Goal: Transaction & Acquisition: Obtain resource

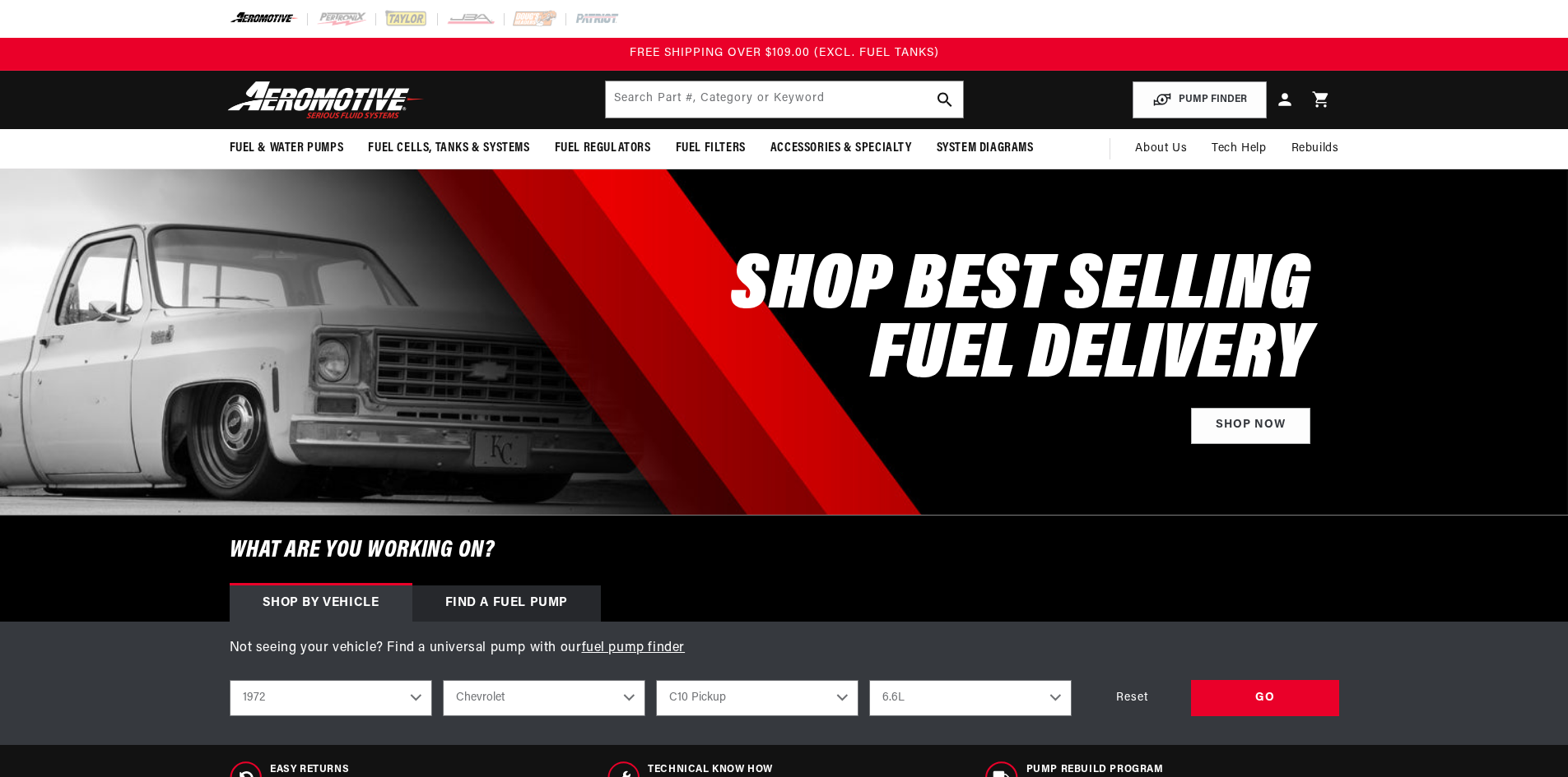
select select "1972"
select select "Chevrolet"
select select "6.6L"
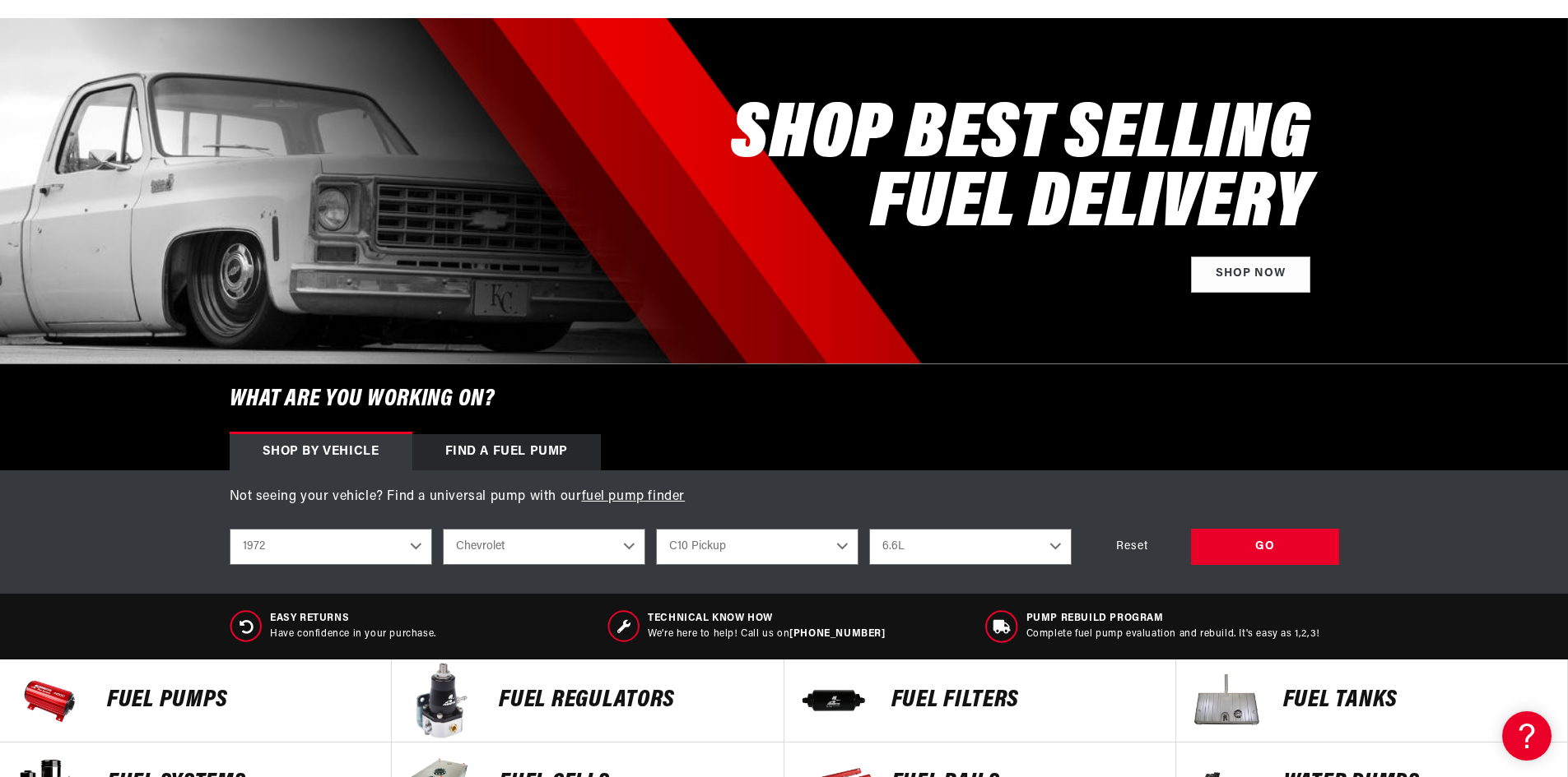
scroll to position [247, 0]
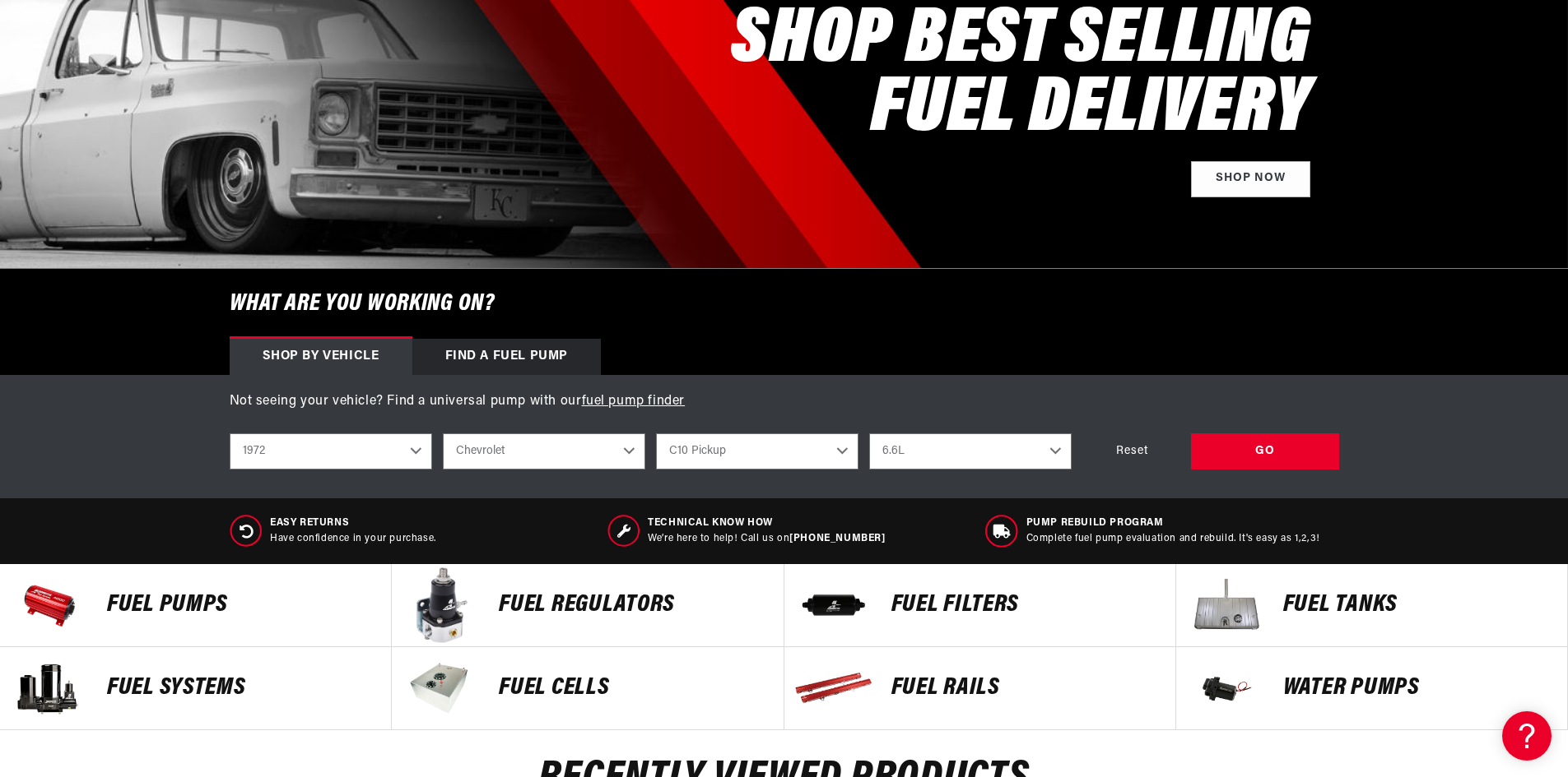
click at [1055, 446] on select "4.1L 4.8L 5.0L 5.7L 6.6L" at bounding box center [970, 452] width 203 height 37
click at [94, 428] on div "Not seeing your vehicle? Find a universal pump with our fuel pump finder shop b…" at bounding box center [784, 437] width 1568 height 123
click at [176, 606] on p "Fuel Pumps" at bounding box center [240, 605] width 267 height 25
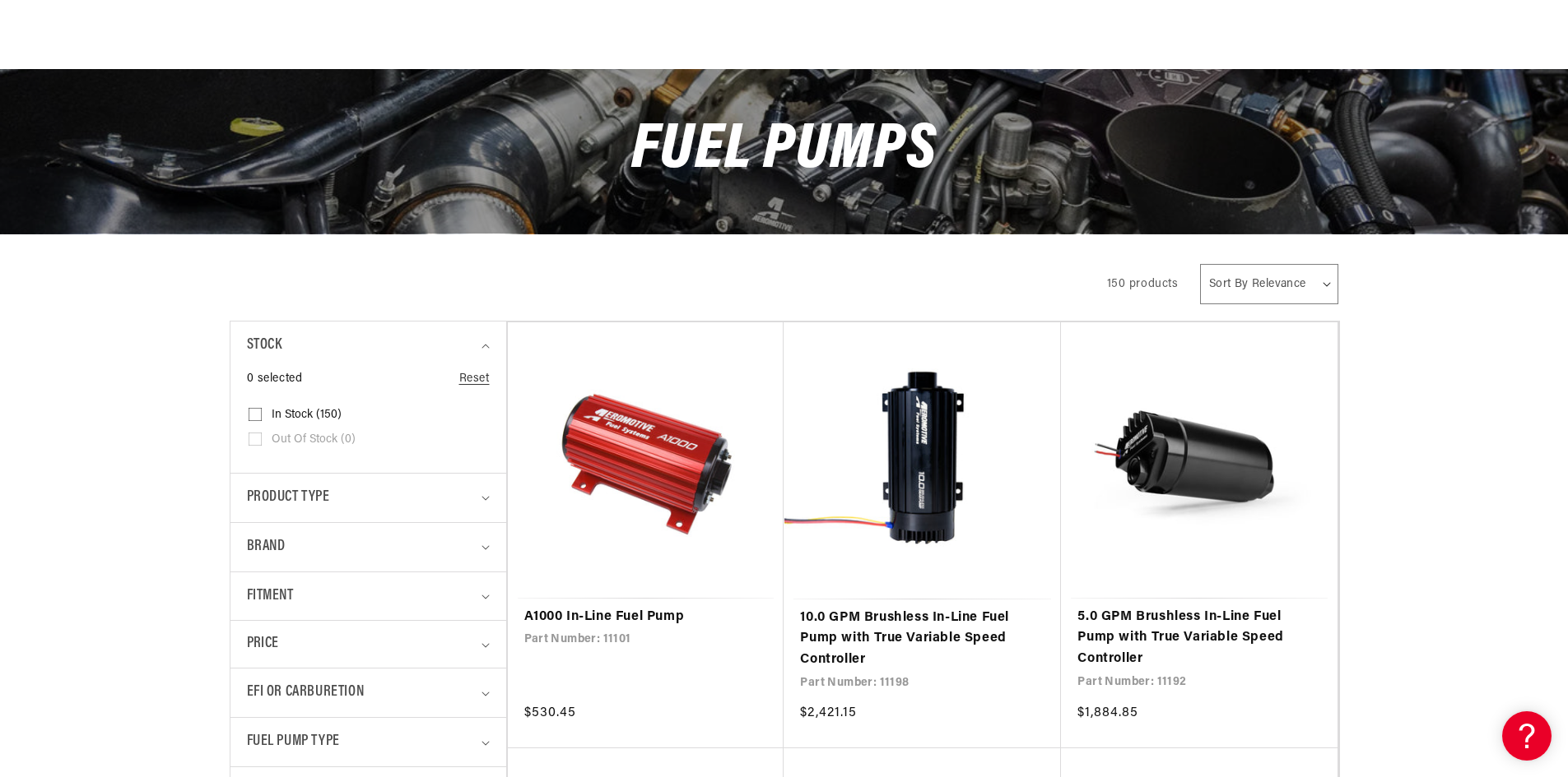
scroll to position [247, 0]
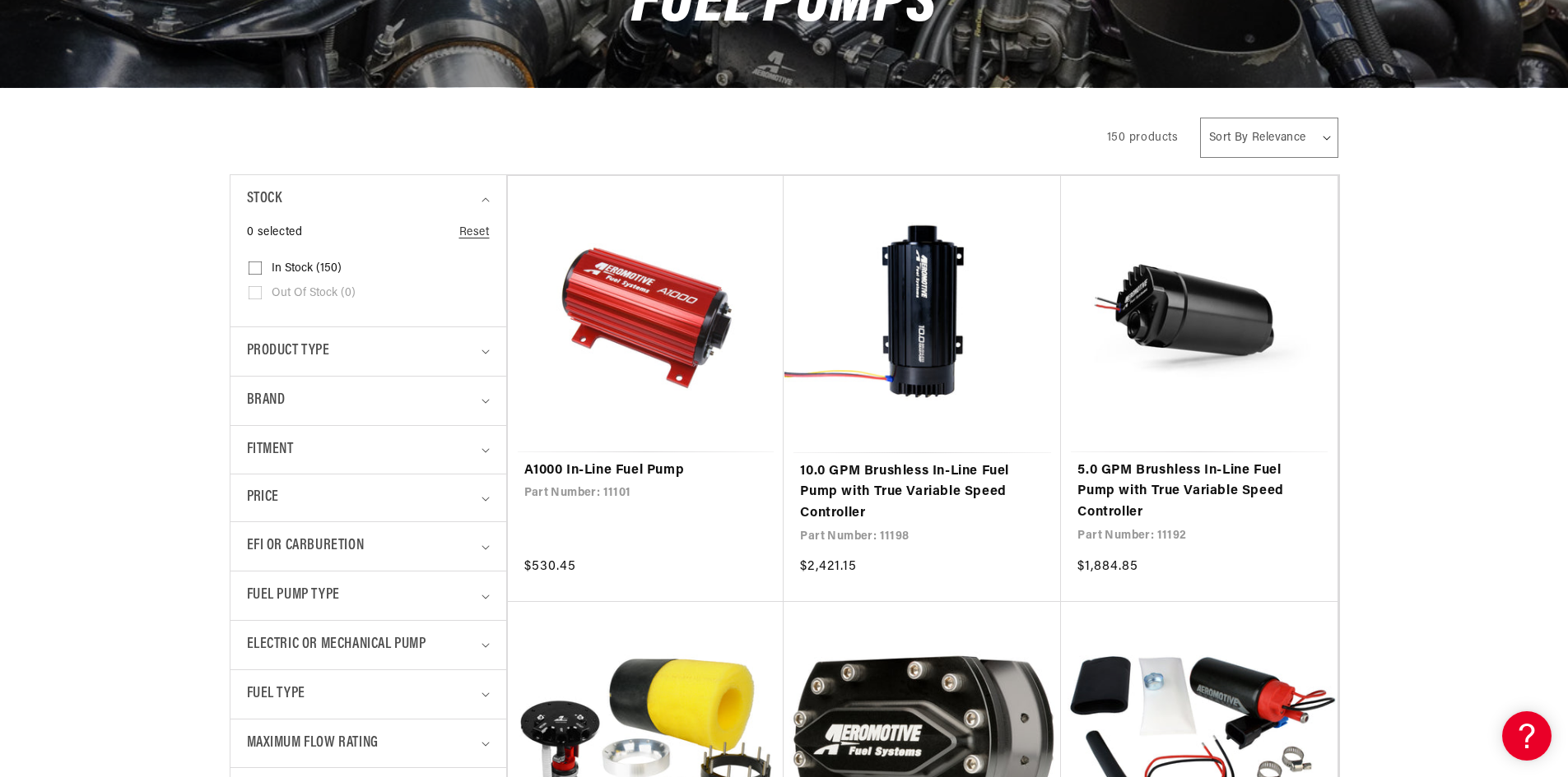
click at [504, 447] on details "Fitment 0 selected Reset Fitment Universal (112) Universal (112 products)" at bounding box center [368, 449] width 276 height 49
click at [489, 447] on summary "Fitment" at bounding box center [368, 450] width 243 height 48
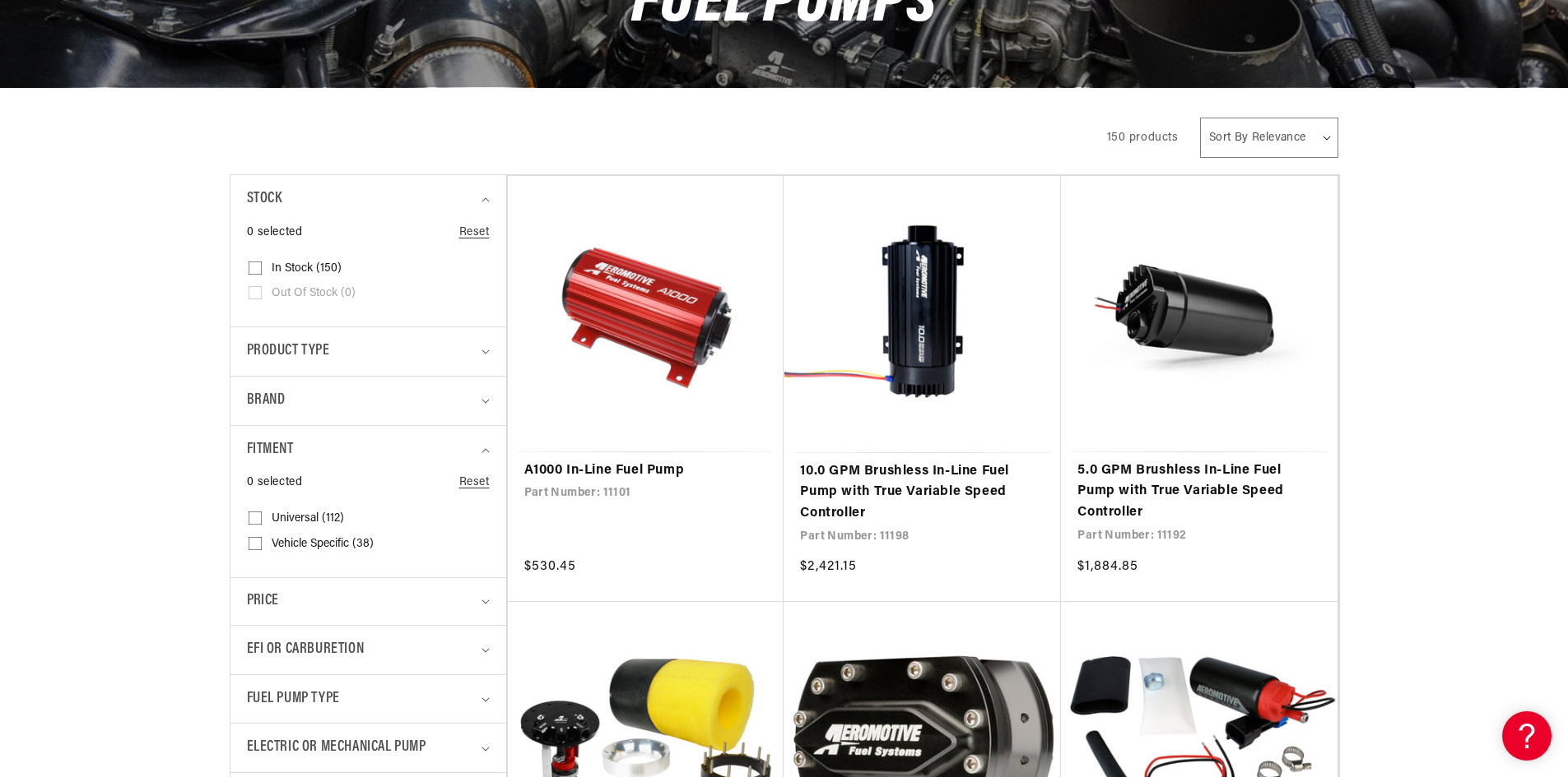
click at [490, 449] on details "Fitment 0 selected Reset Fitment Universal (112) Universal (112 products)" at bounding box center [368, 501] width 276 height 152
click at [259, 517] on input "Universal (112) Universal (112 products)" at bounding box center [256, 522] width 14 height 13
checkbox input "true"
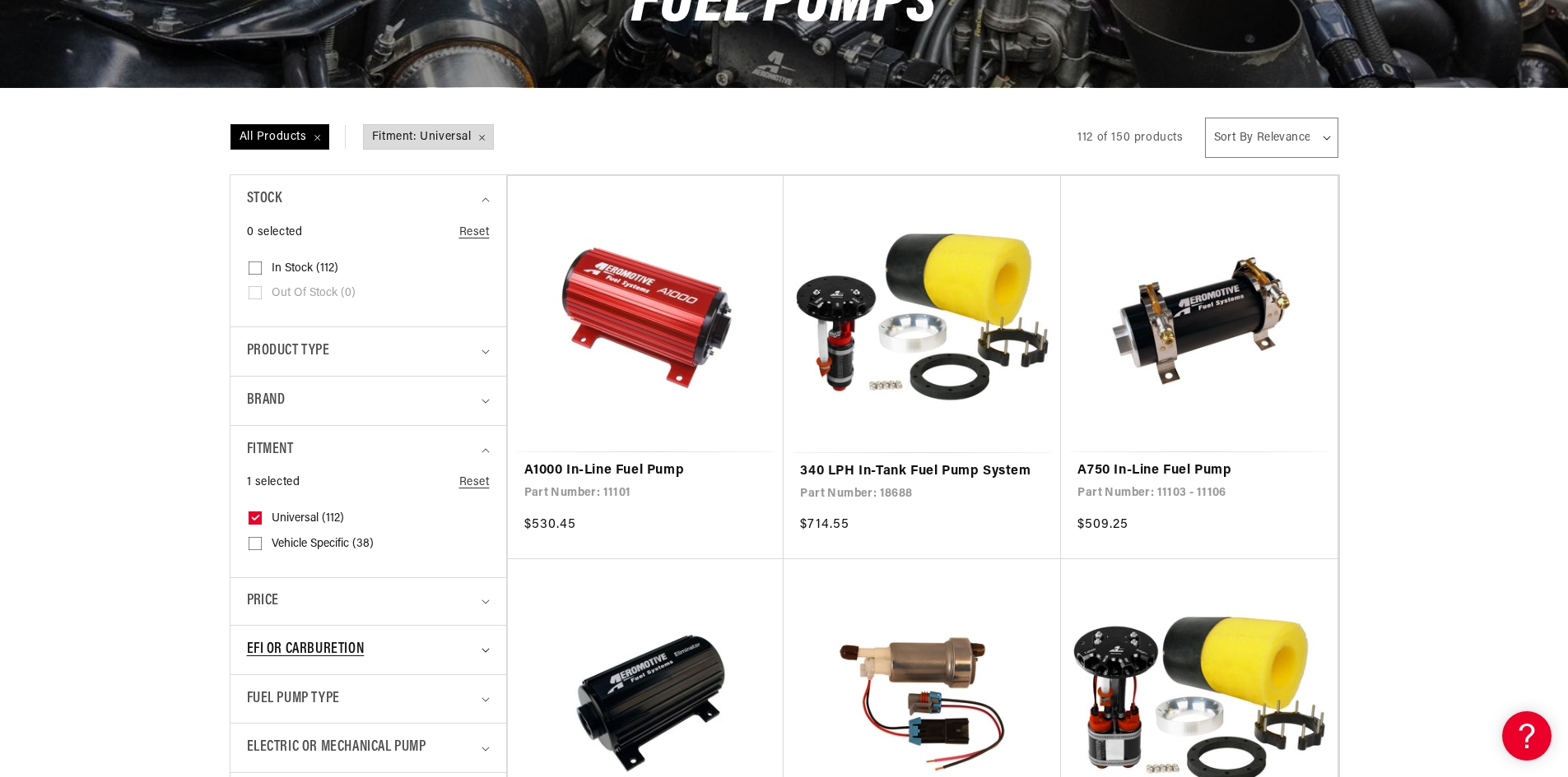
click at [483, 642] on summary "EFI or Carburetion" at bounding box center [368, 650] width 243 height 48
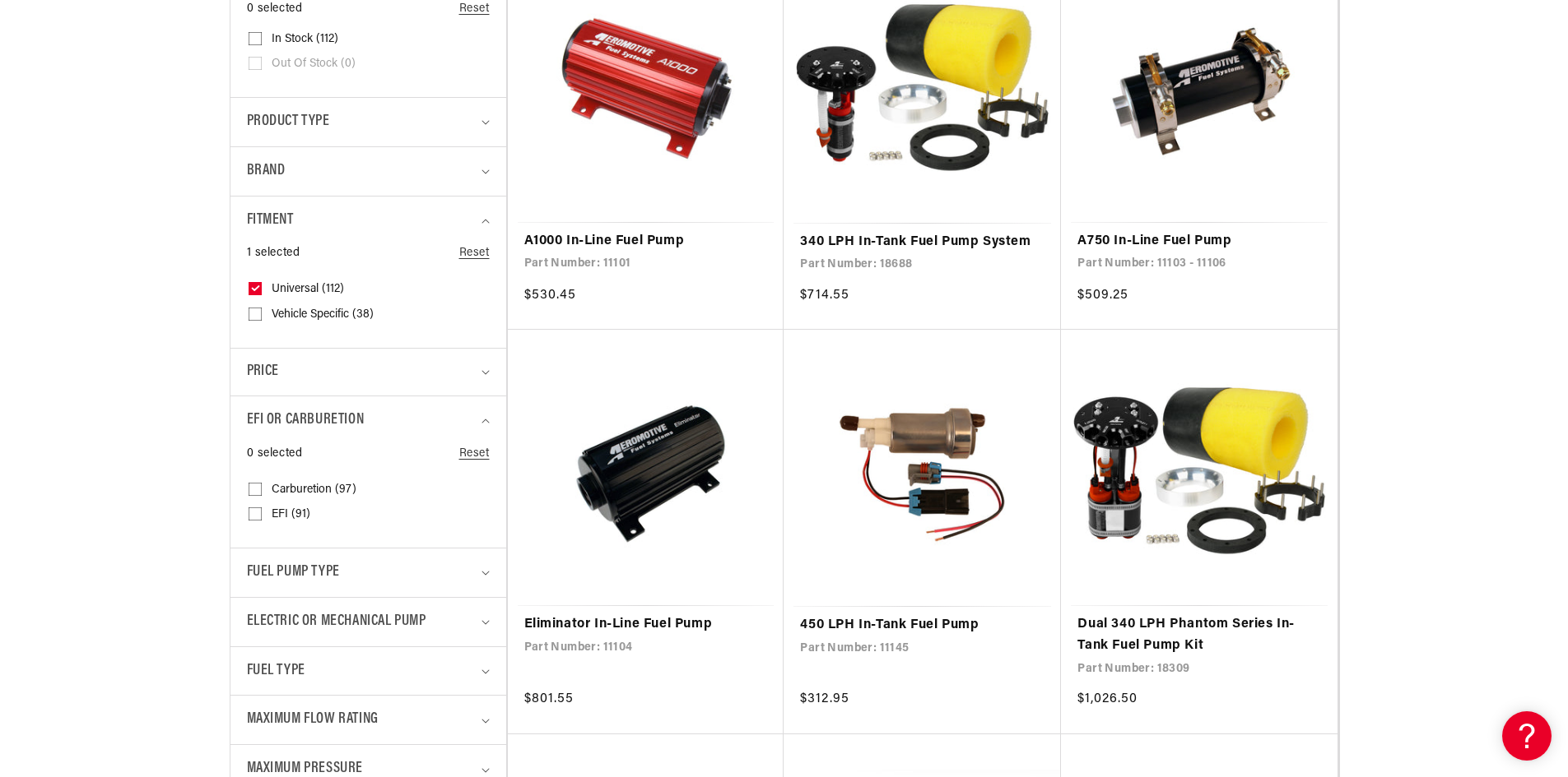
scroll to position [494, 0]
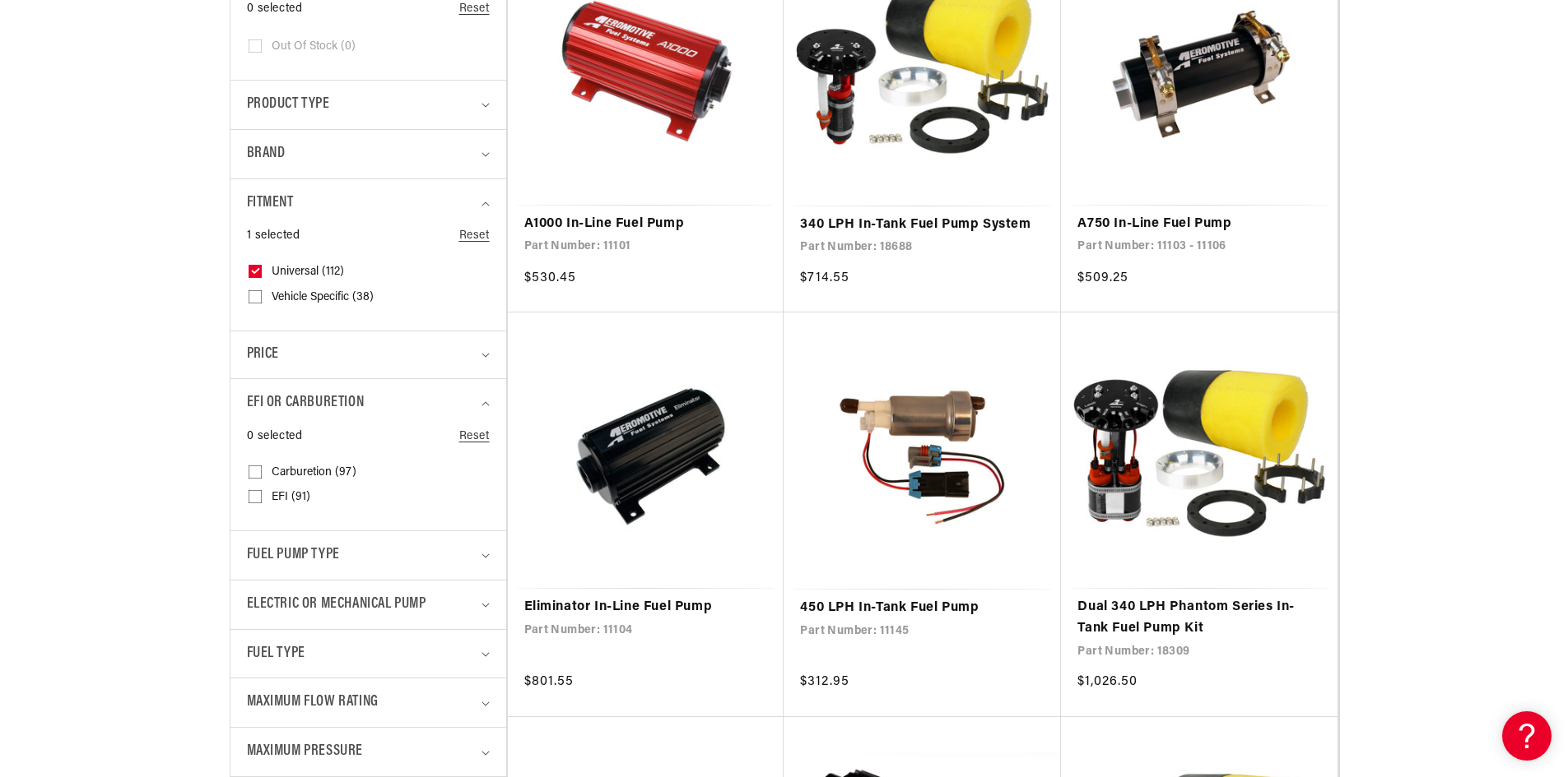
click at [258, 469] on input "Carburetion (97) Carburetion (97 products)" at bounding box center [256, 475] width 14 height 13
checkbox input "true"
click at [488, 552] on summary "Fuel Pump Type" at bounding box center [368, 555] width 243 height 48
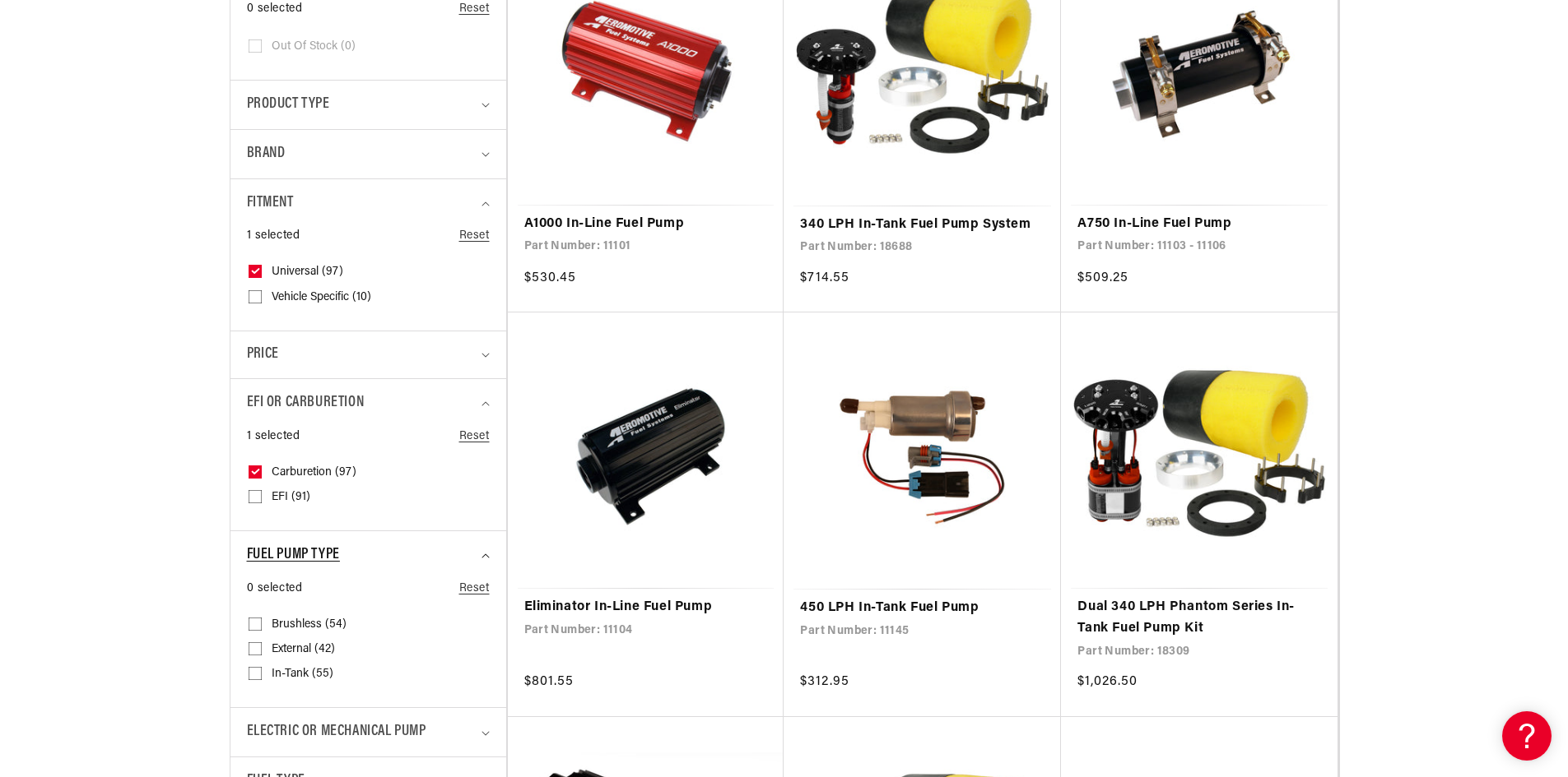
scroll to position [576, 0]
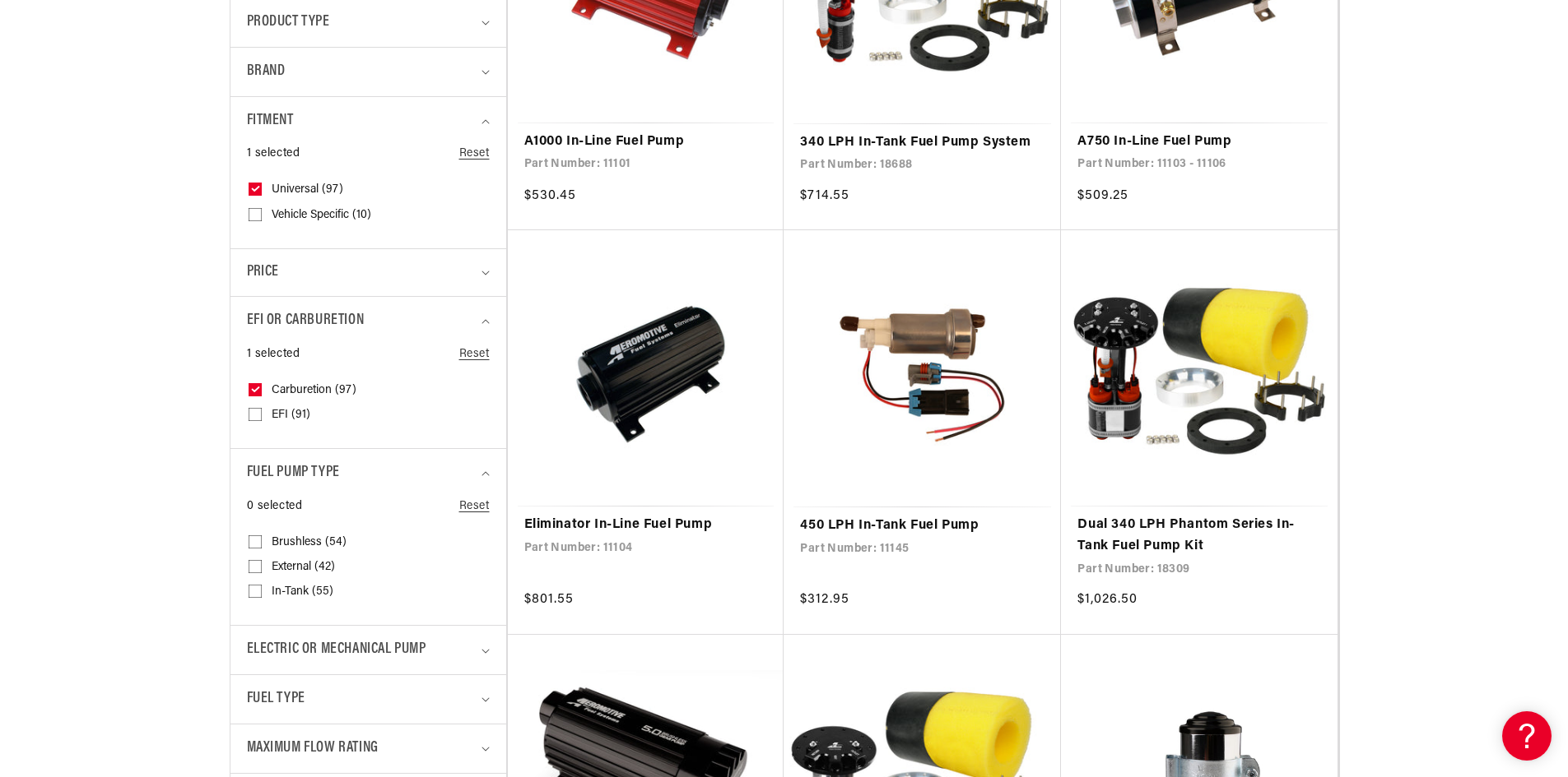
click at [257, 589] on input "In-Tank (55) In-Tank (55 products)" at bounding box center [256, 595] width 14 height 13
checkbox input "true"
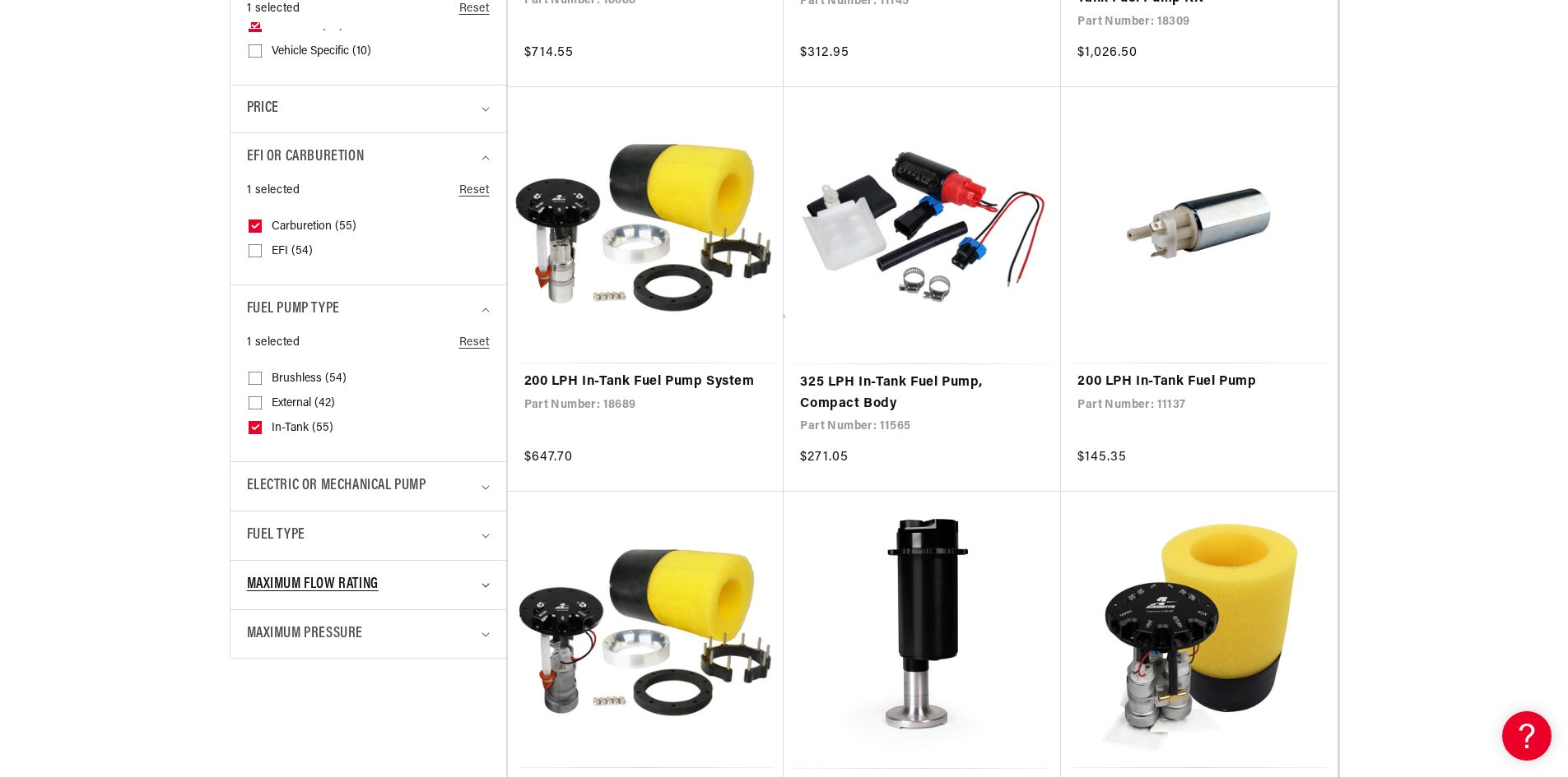
scroll to position [740, 0]
click at [488, 481] on summary "Electric or Mechanical Pump" at bounding box center [368, 486] width 243 height 48
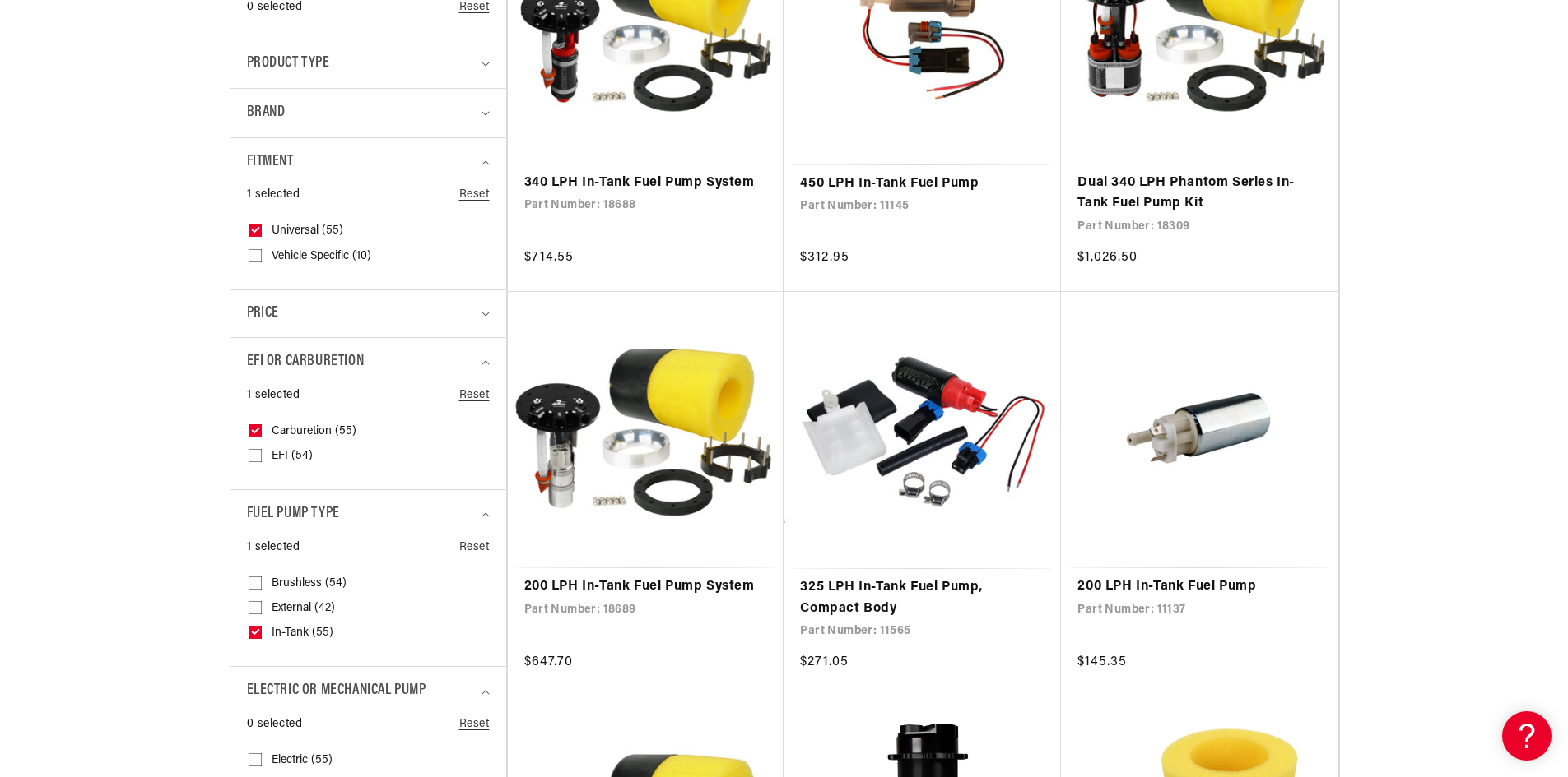
scroll to position [576, 0]
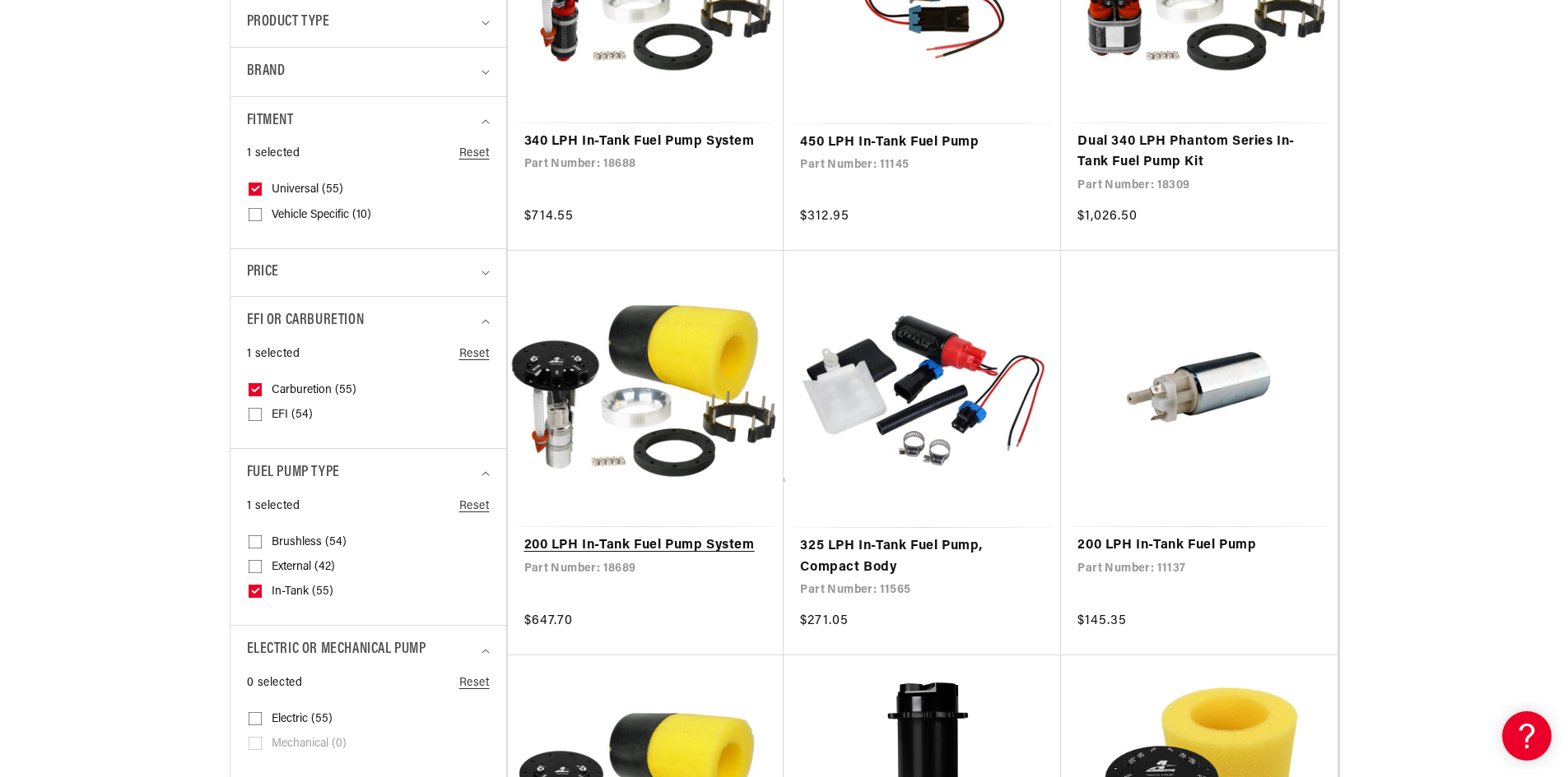
click at [591, 549] on link "200 LPH In-Tank Fuel Pump System" at bounding box center [646, 547] width 244 height 21
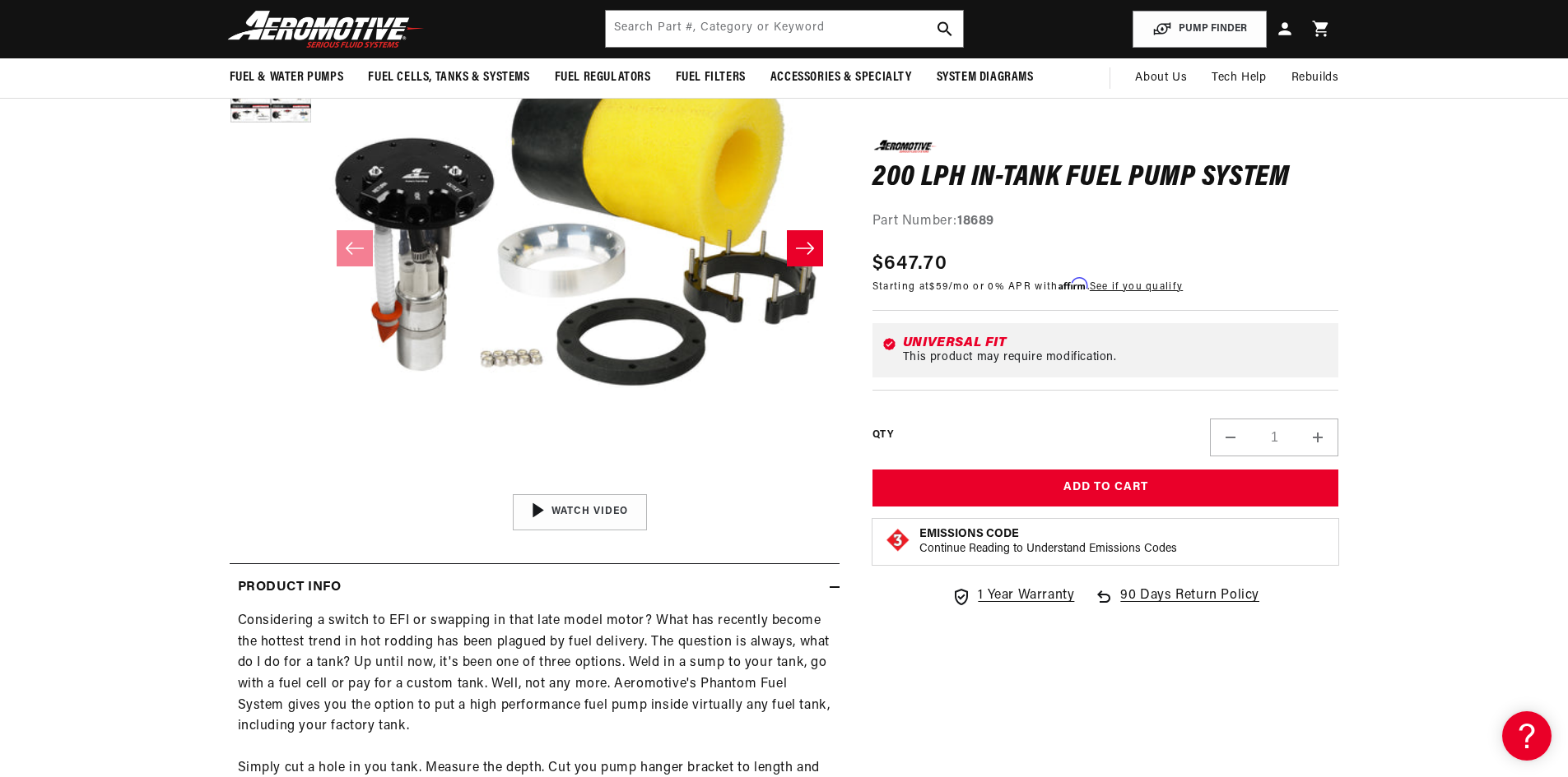
scroll to position [247, 0]
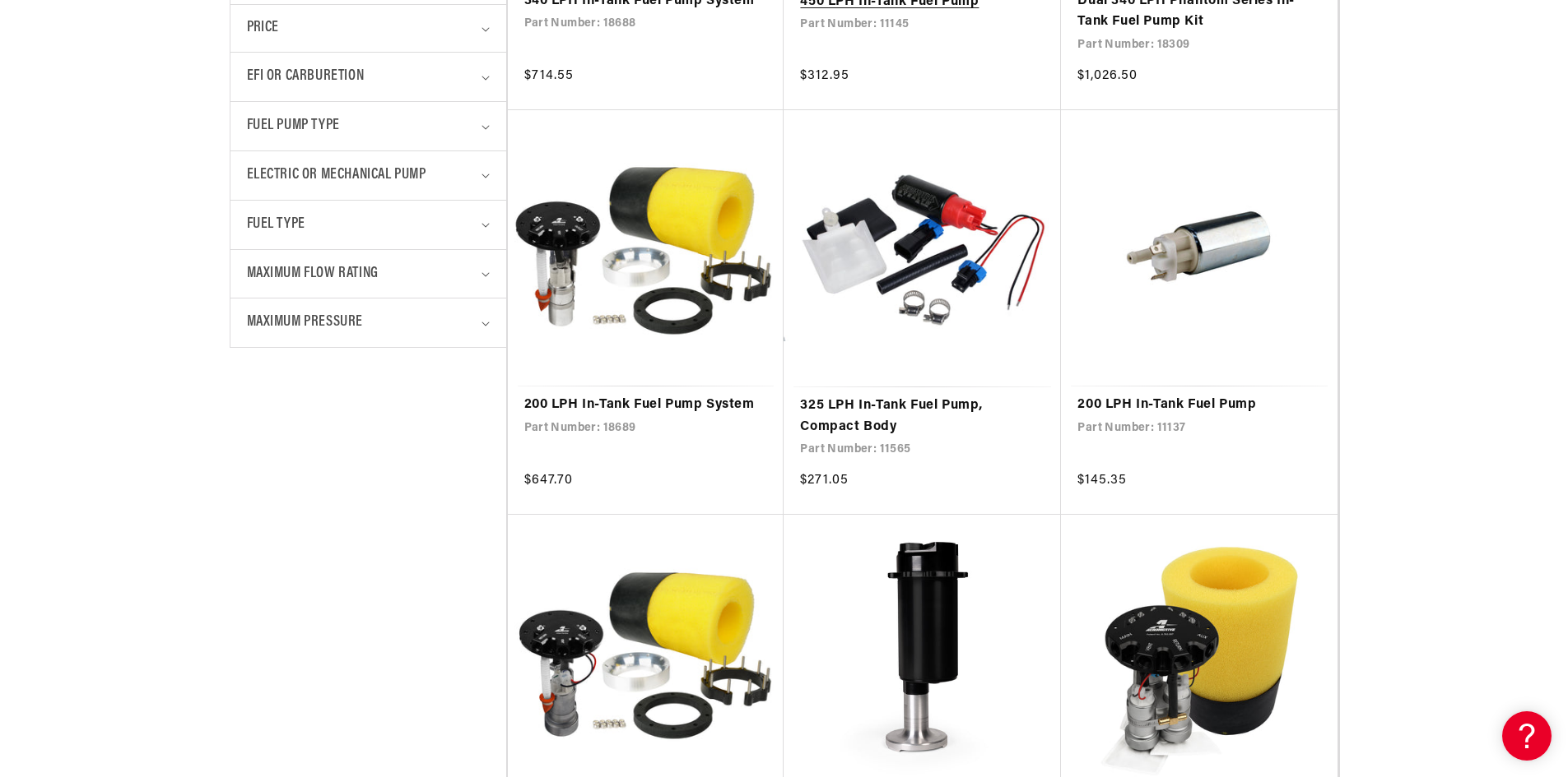
scroll to position [740, 0]
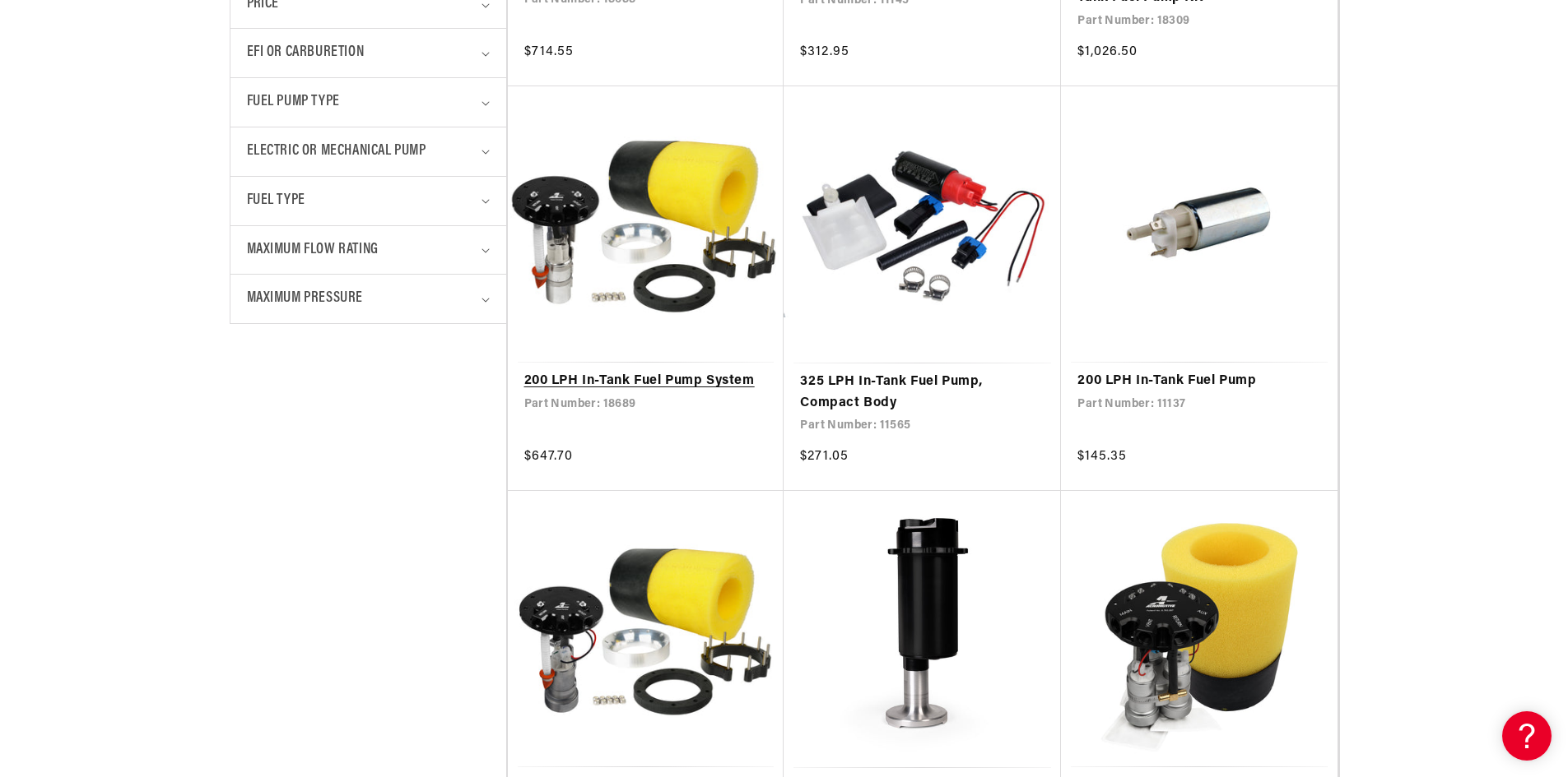
click at [664, 376] on link "200 LPH In-Tank Fuel Pump System" at bounding box center [646, 382] width 244 height 21
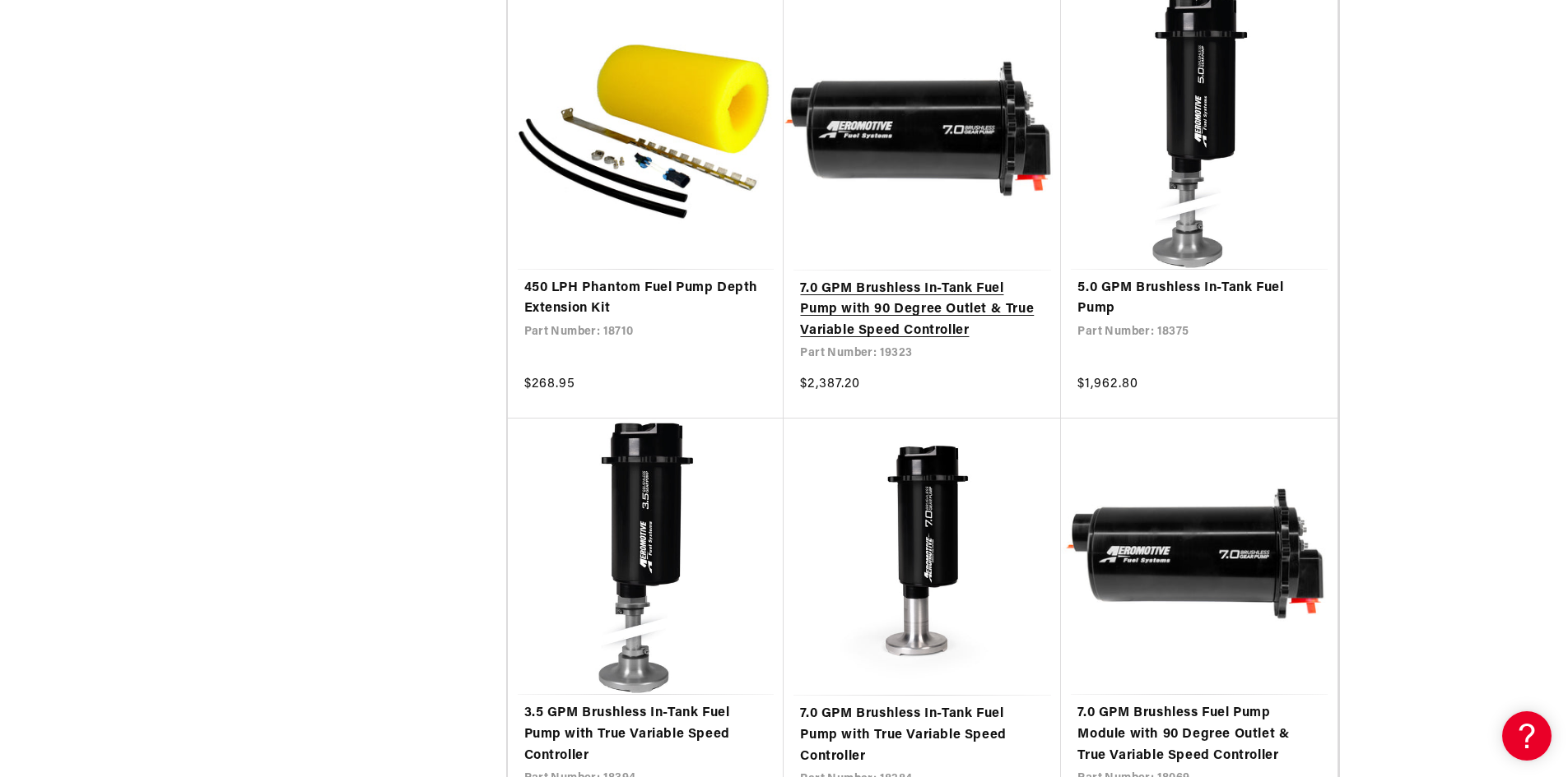
scroll to position [2551, 0]
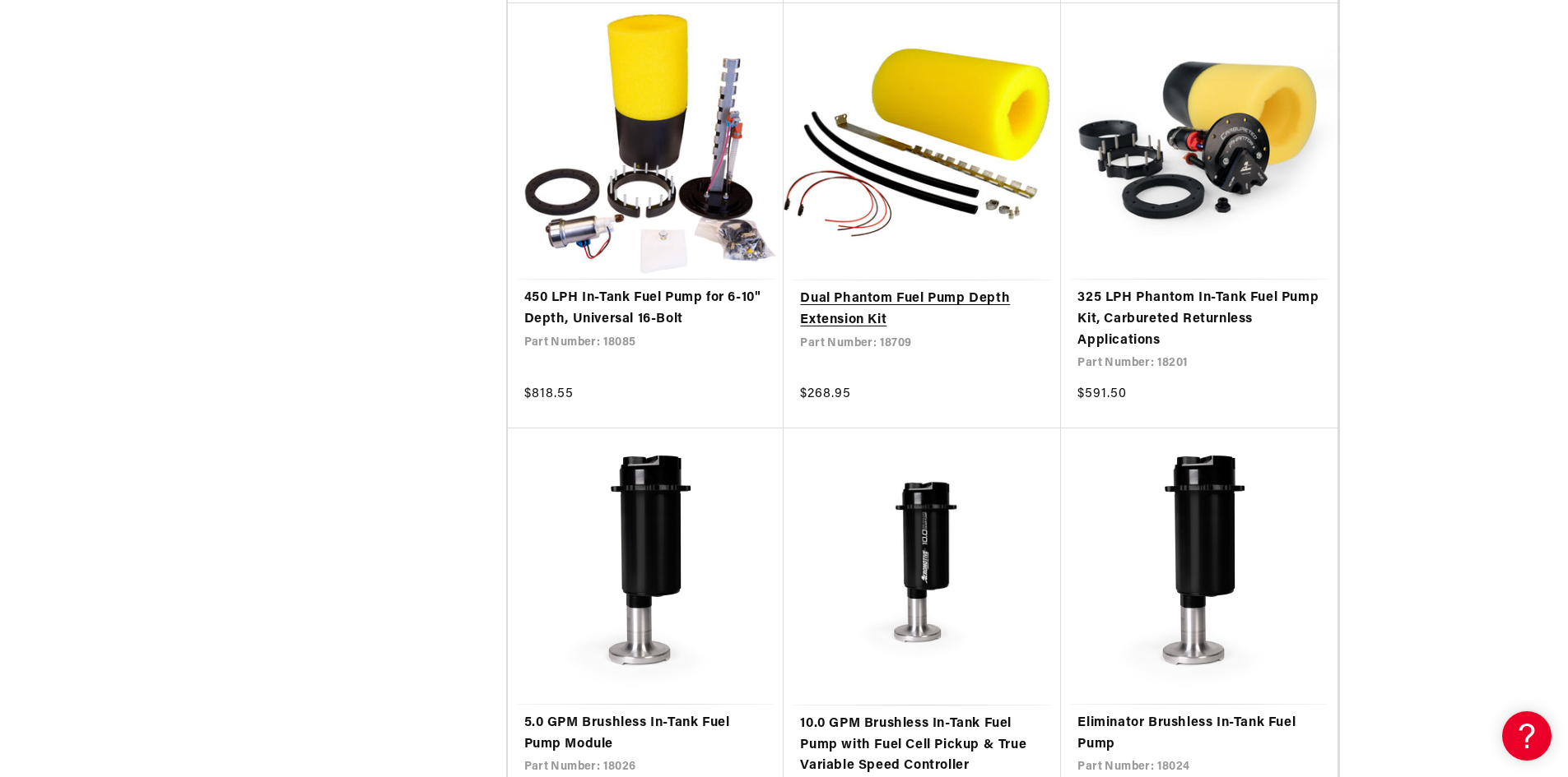
scroll to position [5019, 0]
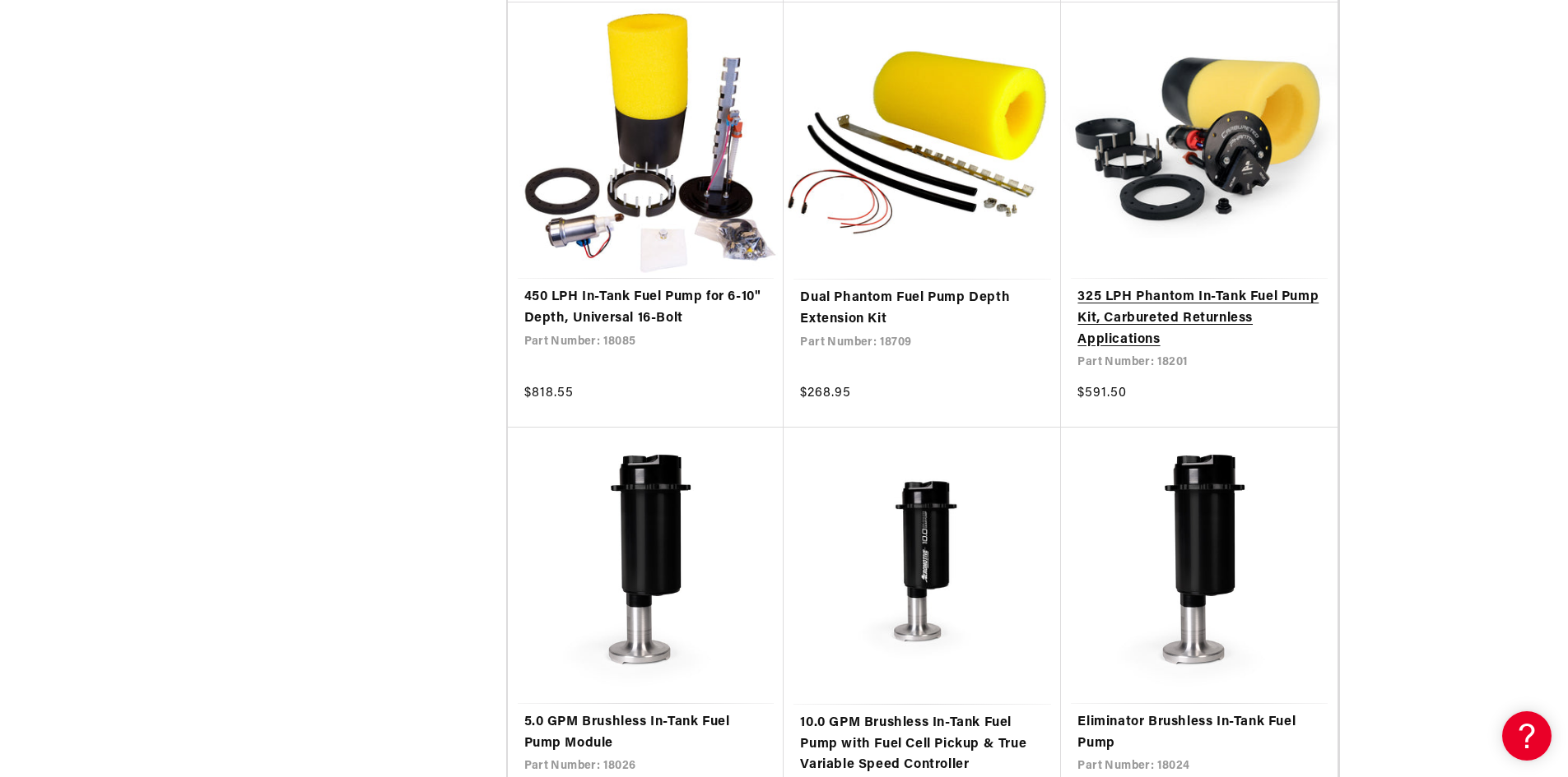
click at [1199, 322] on link "325 LPH Phantom In-Tank Fuel Pump Kit, Carbureted Returnless Applications" at bounding box center [1199, 319] width 244 height 64
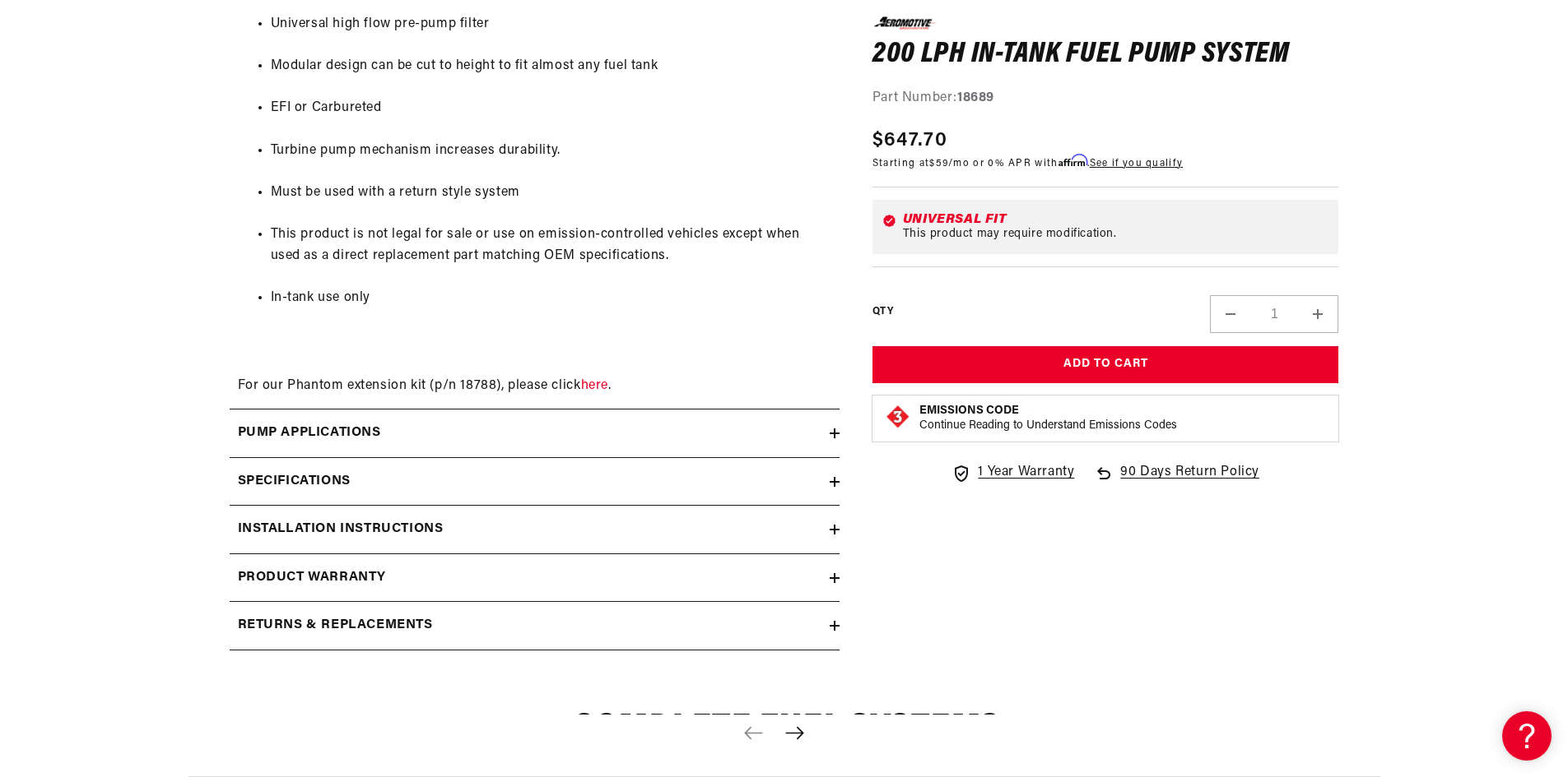
scroll to position [1728, 0]
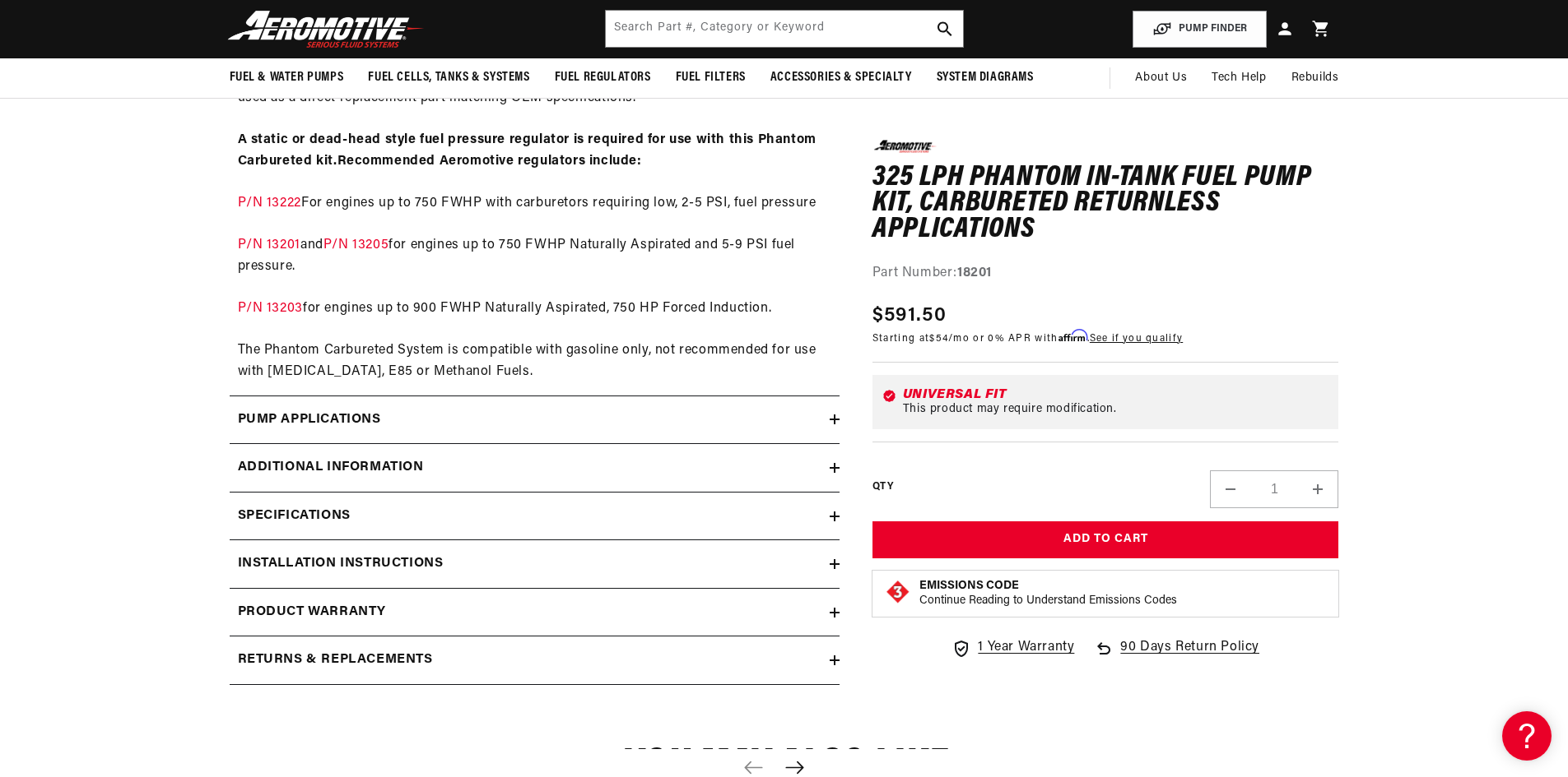
scroll to position [905, 0]
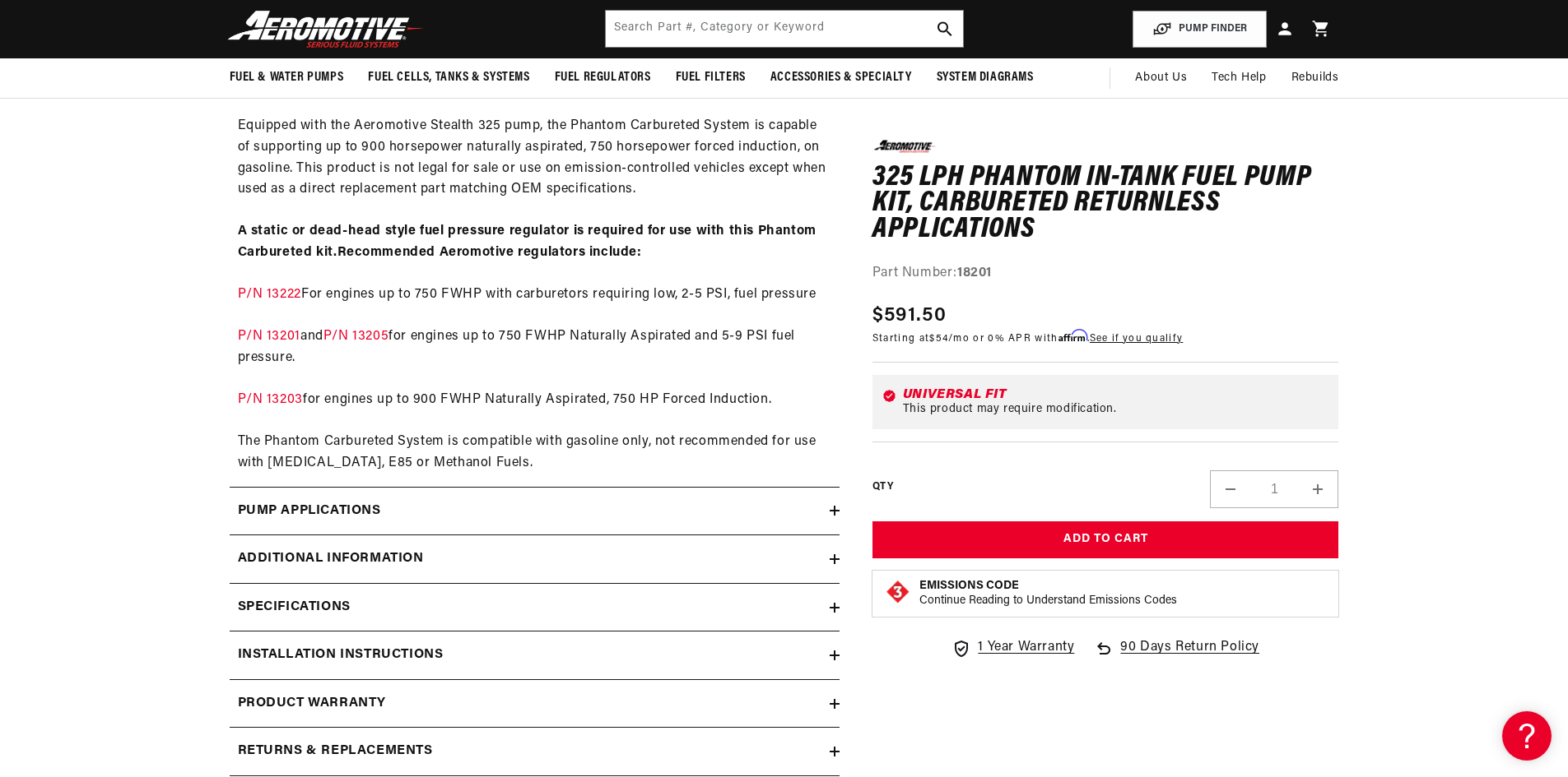
click at [835, 509] on icon at bounding box center [834, 511] width 10 height 10
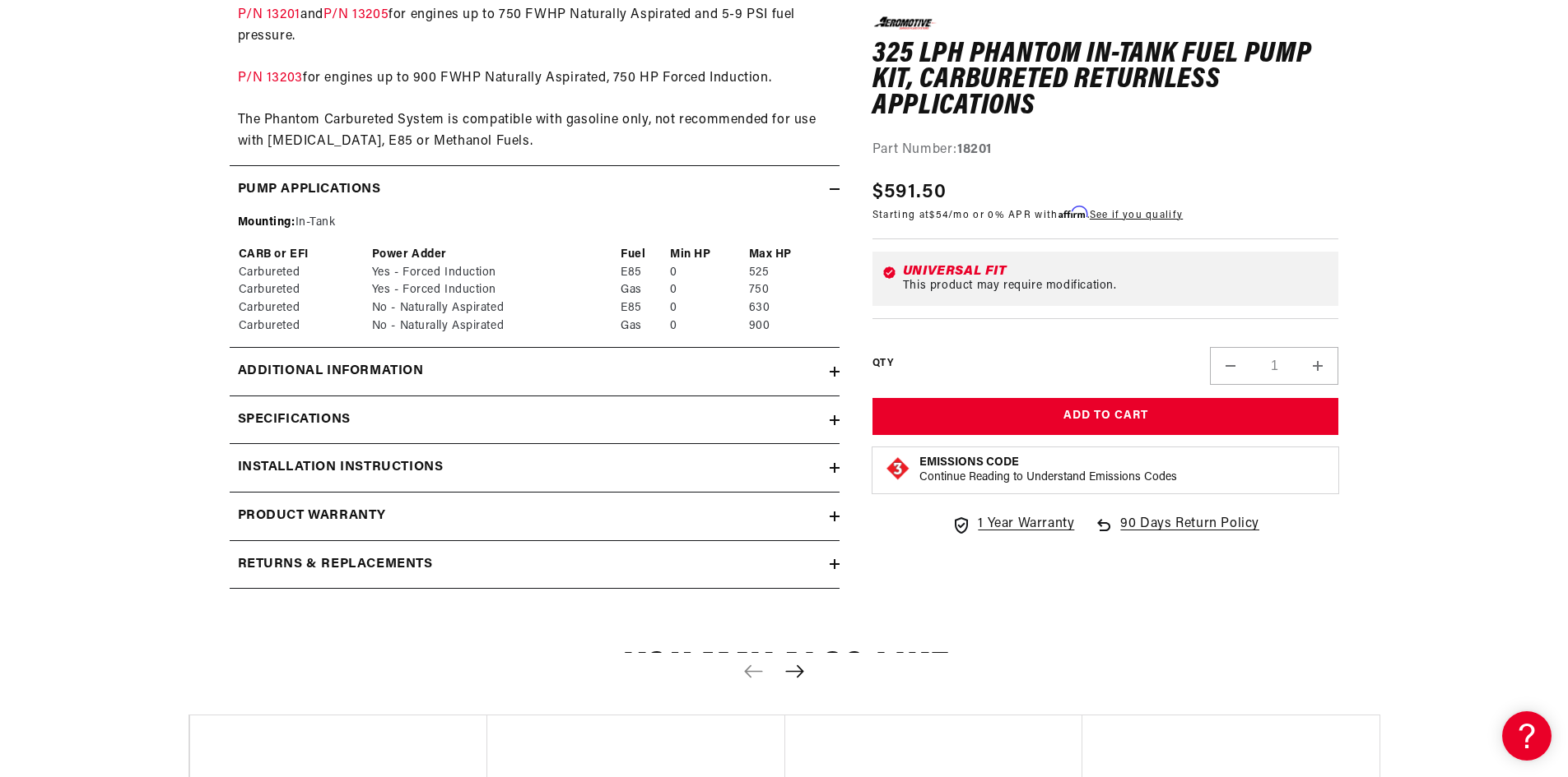
scroll to position [1234, 0]
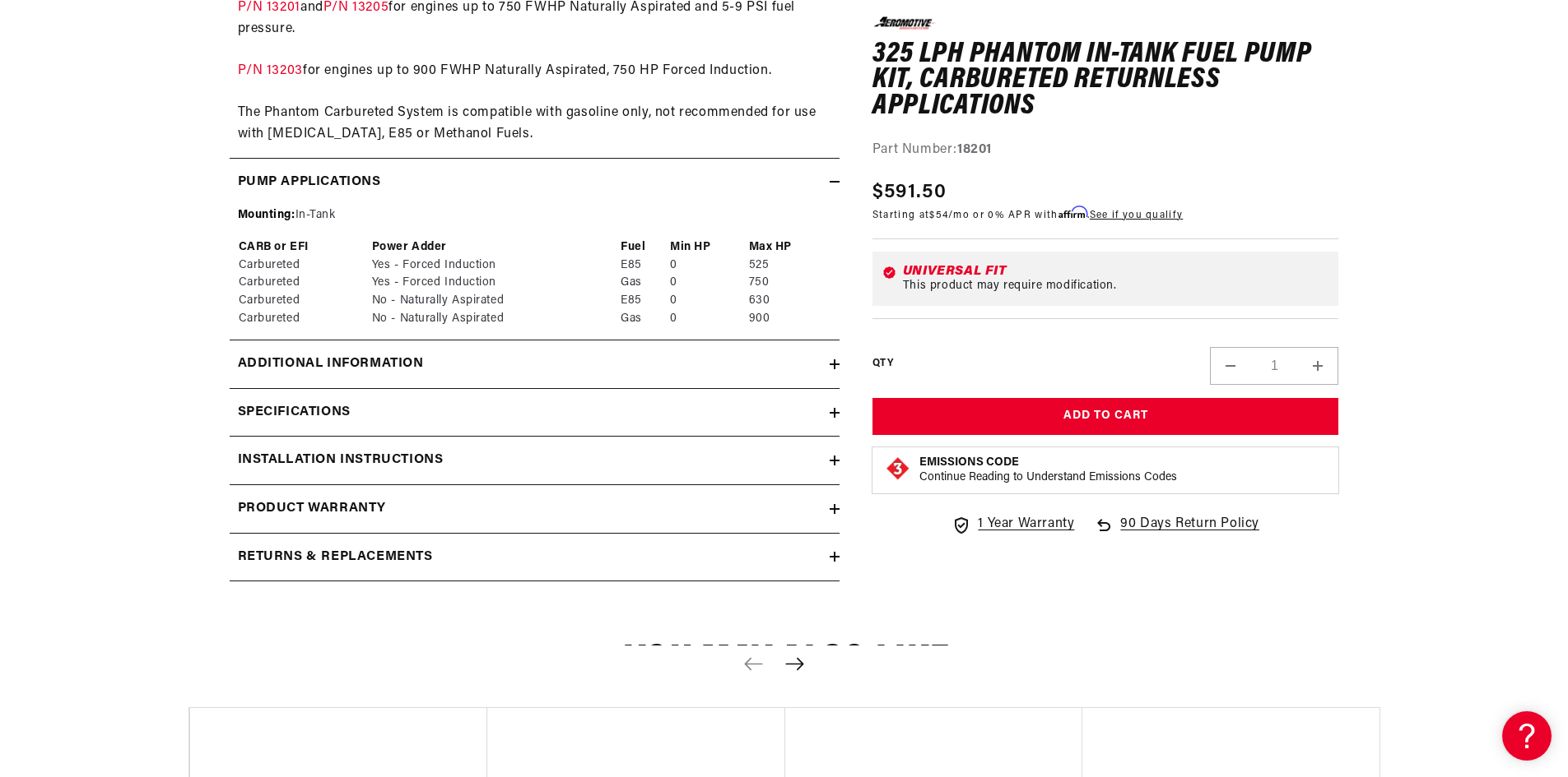
click at [829, 413] on icon at bounding box center [834, 413] width 10 height 10
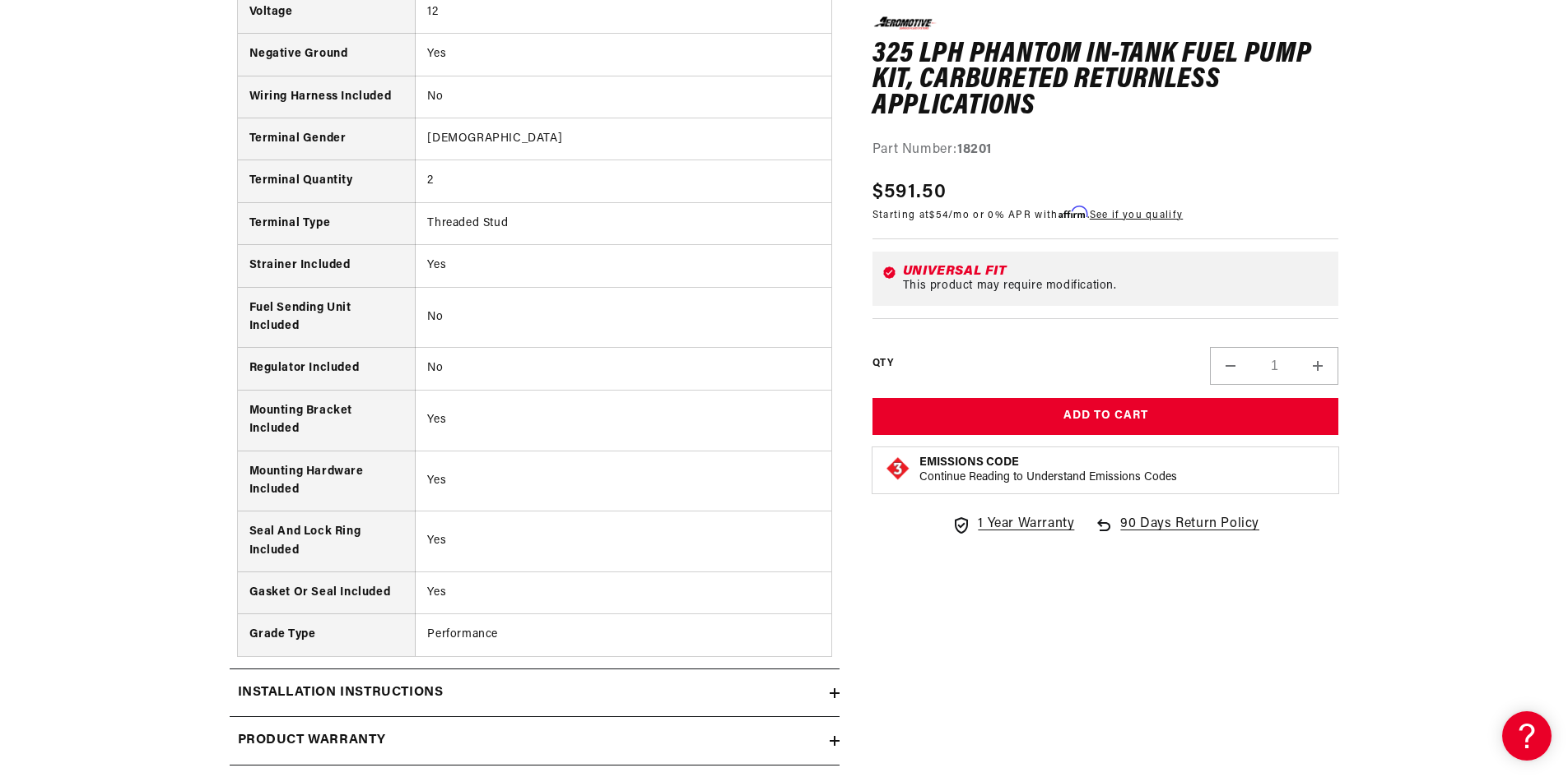
scroll to position [2386, 0]
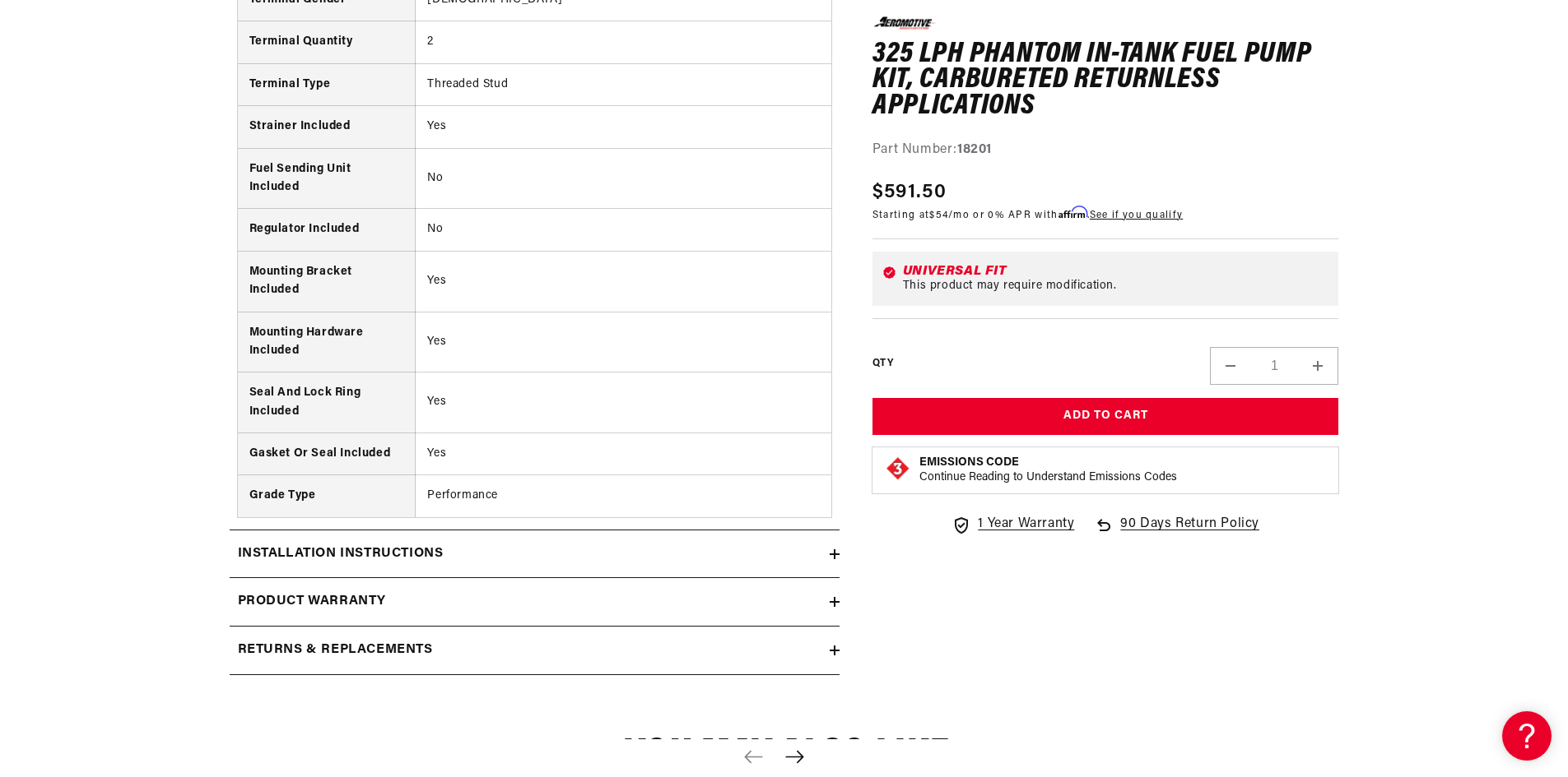
click at [829, 552] on icon at bounding box center [834, 554] width 10 height 10
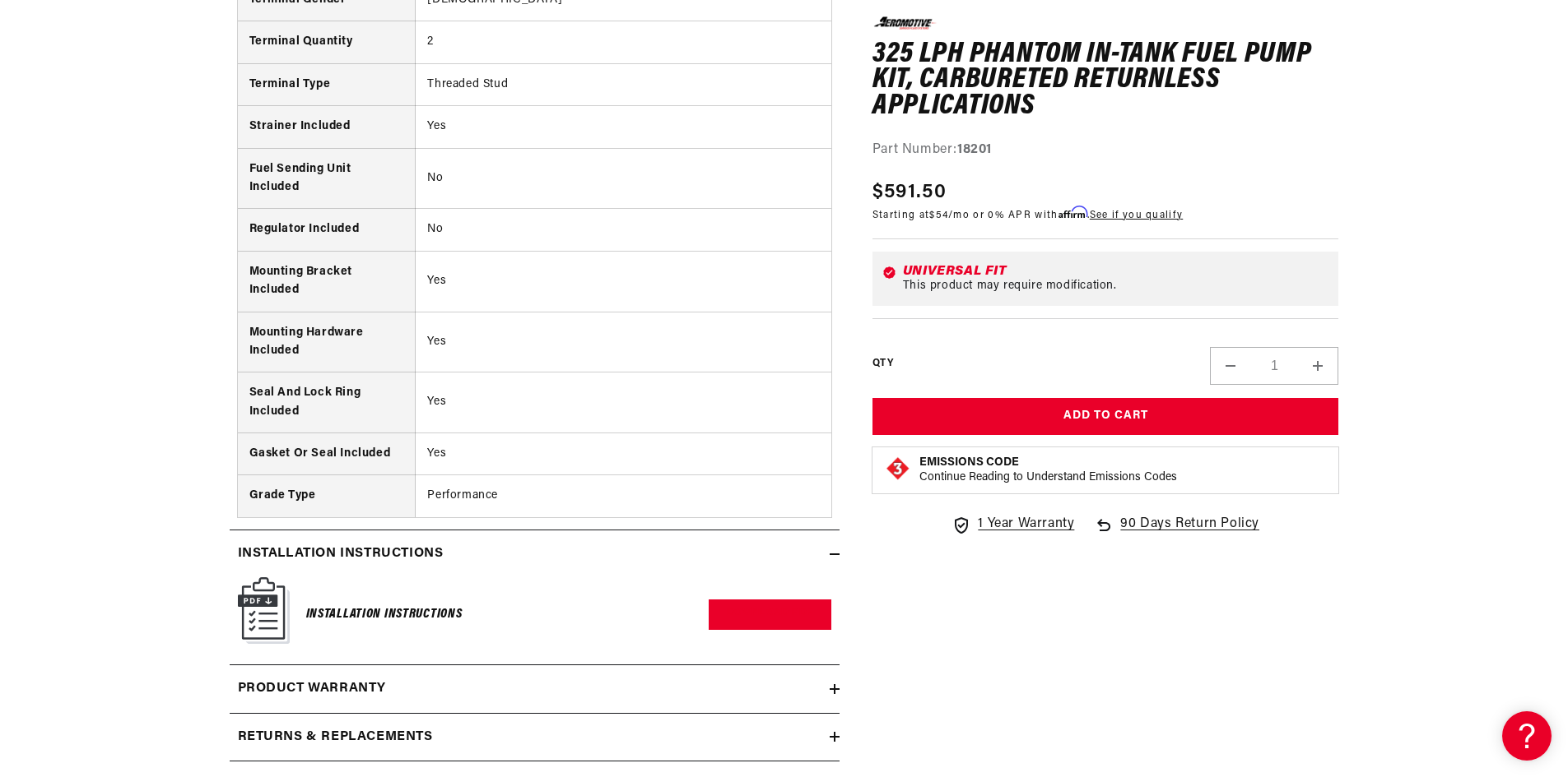
click at [261, 603] on img at bounding box center [264, 610] width 52 height 67
click at [777, 609] on link "Download PDF" at bounding box center [770, 615] width 122 height 31
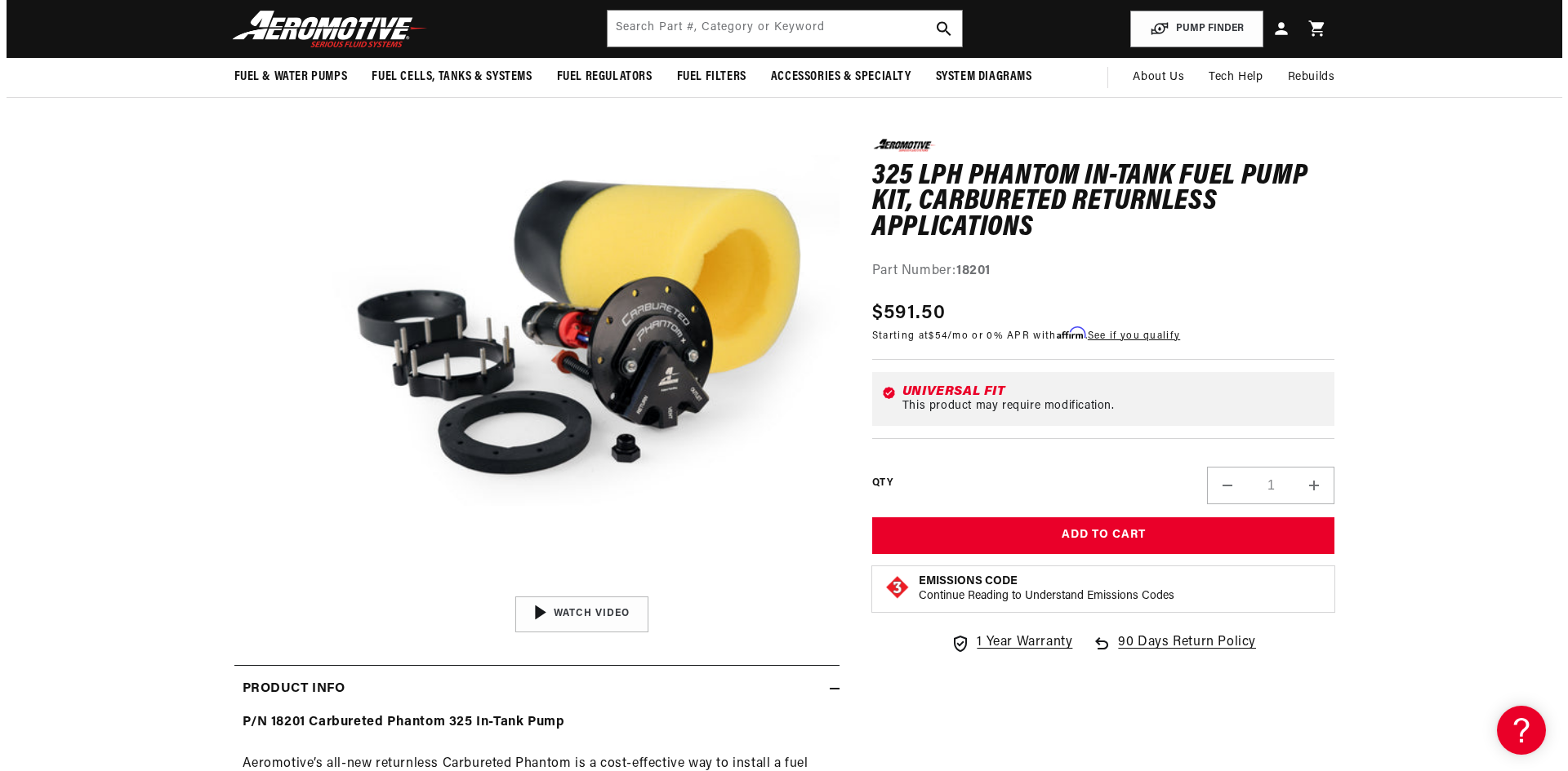
scroll to position [0, 0]
